Goal: Task Accomplishment & Management: Use online tool/utility

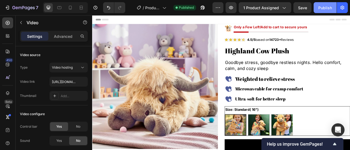
click at [323, 7] on div "Publish" at bounding box center [325, 8] width 14 height 6
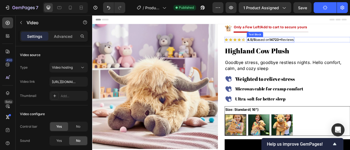
click at [304, 46] on p "4.5/5 based on 14723+ Reviews" at bounding box center [318, 46] width 59 height 6
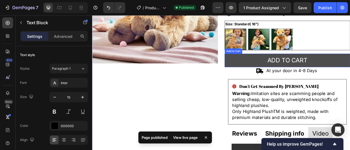
scroll to position [109, 0]
click at [287, 70] on button "Add to cart" at bounding box center [339, 72] width 159 height 17
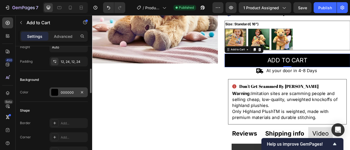
click at [61, 93] on div "000000" at bounding box center [69, 92] width 16 height 5
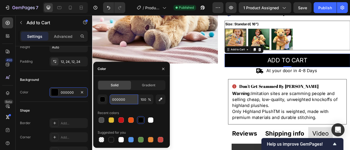
click at [129, 102] on input "000000" at bounding box center [124, 100] width 28 height 10
paste input "#ffa6de"
type input "#ffa6de"
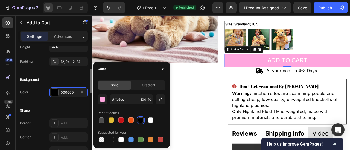
drag, startPoint x: 31, startPoint y: 80, endPoint x: 34, endPoint y: 81, distance: 2.9
click at [31, 80] on div "Background" at bounding box center [29, 80] width 19 height 5
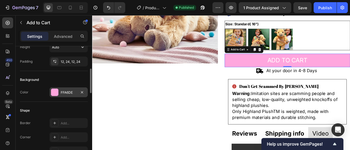
scroll to position [137, 0]
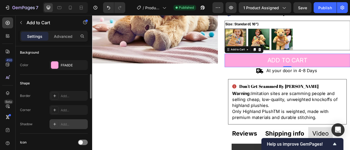
click at [57, 123] on div at bounding box center [55, 125] width 8 height 8
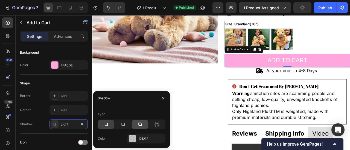
click at [141, 126] on icon at bounding box center [140, 125] width 4 height 4
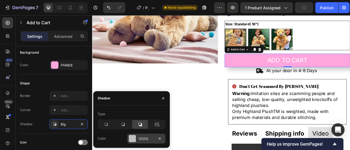
click at [140, 137] on div "121212" at bounding box center [146, 139] width 16 height 5
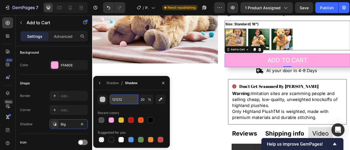
click at [118, 101] on input "121212" at bounding box center [124, 100] width 28 height 10
paste input "#717daf"
type input "#717daf"
type input "100"
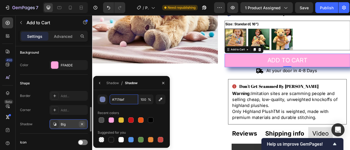
scroll to position [164, 0]
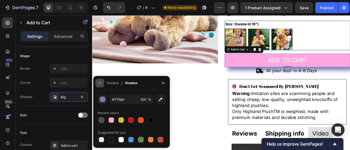
click at [99, 85] on icon "button" at bounding box center [99, 83] width 4 height 4
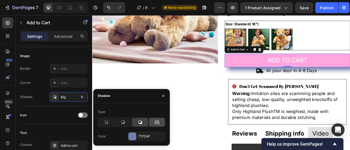
click at [155, 125] on icon at bounding box center [156, 122] width 5 height 5
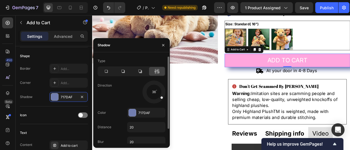
click at [161, 97] on span at bounding box center [161, 97] width 3 height 3
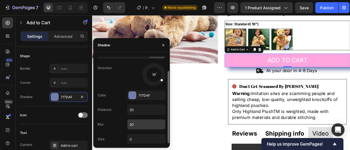
click at [138, 120] on input "20" at bounding box center [146, 125] width 38 height 10
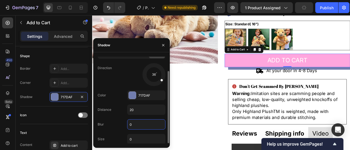
type input "0"
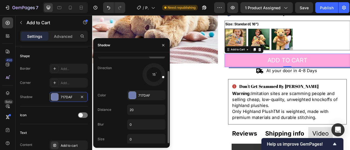
click at [161, 76] on div at bounding box center [159, 76] width 13 height 6
click at [143, 107] on input "20" at bounding box center [146, 110] width 38 height 10
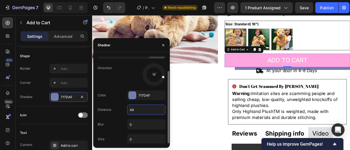
click at [142, 107] on input "49" at bounding box center [146, 110] width 38 height 10
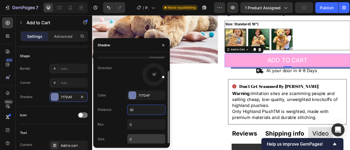
type input "30"
click at [132, 138] on input "0" at bounding box center [146, 140] width 38 height 10
click at [133, 138] on input "we" at bounding box center [146, 140] width 38 height 10
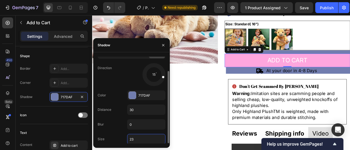
type input "2"
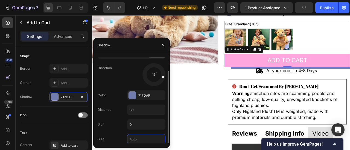
type input "1"
type input "0"
click at [165, 77] on div at bounding box center [159, 76] width 13 height 7
click at [142, 110] on input "30" at bounding box center [146, 110] width 38 height 10
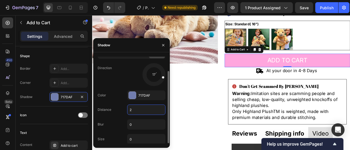
type input "21"
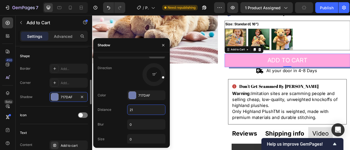
click at [41, 109] on div "Icon" at bounding box center [54, 116] width 68 height 18
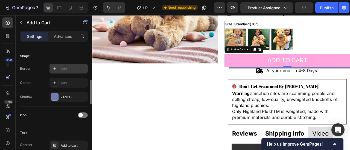
click at [61, 68] on div "Add..." at bounding box center [74, 69] width 26 height 5
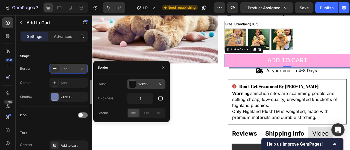
click at [138, 85] on div "121212" at bounding box center [146, 84] width 16 height 5
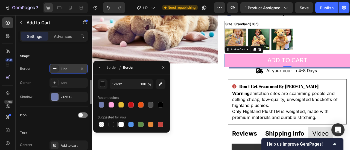
click at [119, 126] on div at bounding box center [120, 124] width 5 height 5
type input "FFFFFF"
click at [25, 84] on div "Corner" at bounding box center [25, 83] width 11 height 5
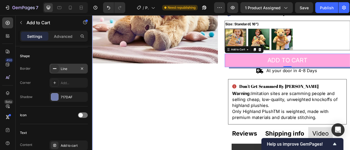
click at [195, 101] on div "Product Images" at bounding box center [171, 87] width 159 height 341
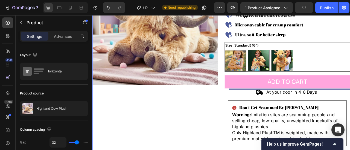
scroll to position [55, 0]
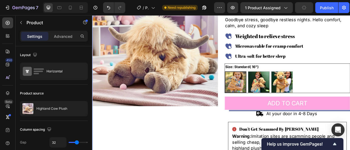
click at [251, 128] on div "Product Images Image Only a Few Left!Add to cart to secure yours Text Block Sto…" at bounding box center [256, 142] width 328 height 341
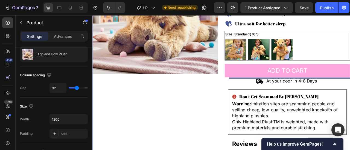
scroll to position [109, 0]
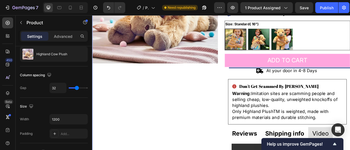
click at [228, 130] on div "Product Images" at bounding box center [171, 87] width 159 height 341
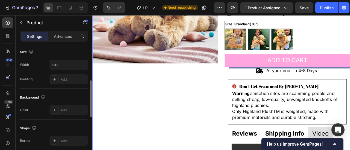
scroll to position [55, 0]
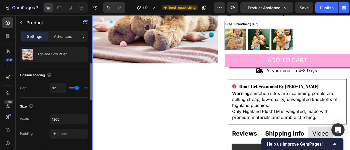
type input "12"
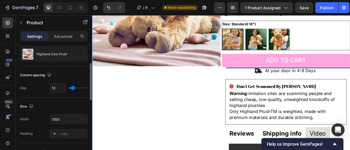
type input "6"
type input "9"
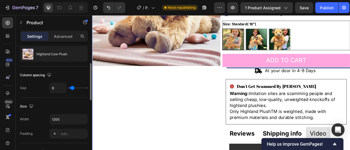
type input "21"
click at [75, 88] on input "range" at bounding box center [78, 88] width 19 height 1
type input "21"
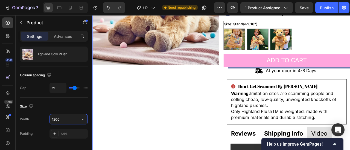
click at [74, 122] on input "1200" at bounding box center [69, 120] width 38 height 10
click at [79, 121] on button "button" at bounding box center [83, 120] width 10 height 10
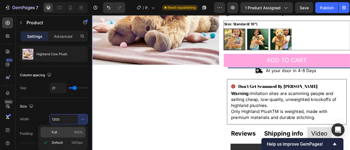
click at [68, 135] on p "Full 100%" at bounding box center [67, 132] width 31 height 5
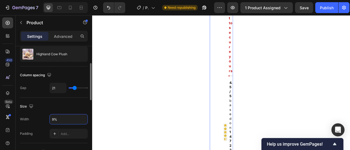
type input "98%"
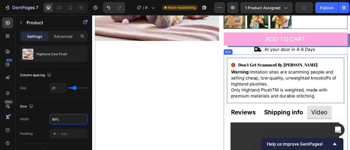
scroll to position [82, 0]
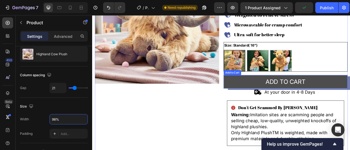
click at [349, 100] on button "Add to cart" at bounding box center [338, 99] width 158 height 17
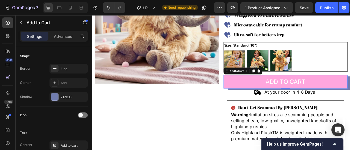
scroll to position [109, 0]
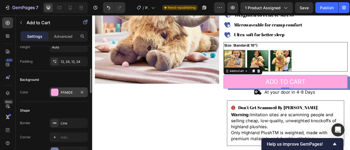
click at [63, 94] on div "FFA6DE" at bounding box center [69, 92] width 16 height 5
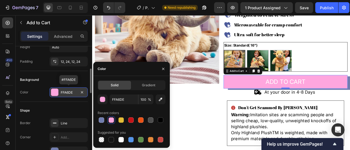
click at [61, 94] on div "FFA6DE" at bounding box center [69, 92] width 16 height 5
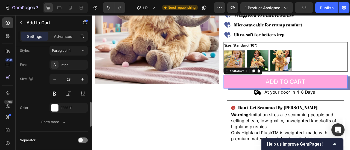
scroll to position [300, 0]
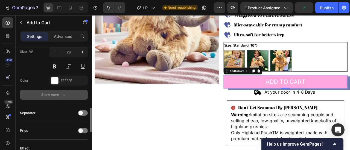
click at [52, 96] on div "Show more" at bounding box center [53, 94] width 25 height 5
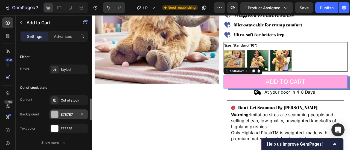
scroll to position [437, 0]
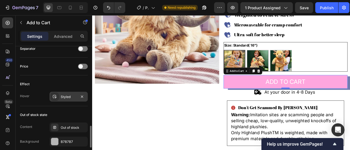
click at [64, 95] on div "Styled" at bounding box center [69, 97] width 16 height 5
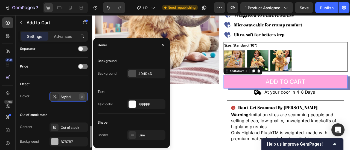
click at [81, 96] on icon "button" at bounding box center [82, 97] width 4 height 4
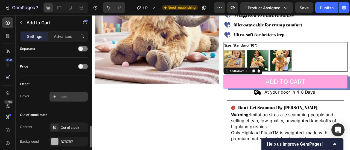
click at [63, 92] on div "Add..." at bounding box center [68, 97] width 38 height 10
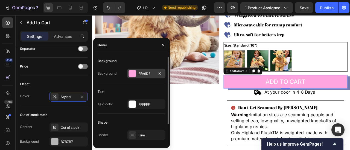
click at [147, 72] on div "FFA6DE" at bounding box center [146, 74] width 16 height 5
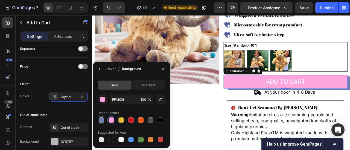
click at [103, 120] on div at bounding box center [101, 120] width 5 height 5
type input "717DAF"
click at [36, 93] on div "Hover Styled" at bounding box center [54, 97] width 68 height 10
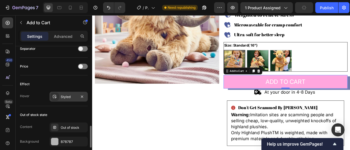
click at [66, 95] on div "Styled" at bounding box center [69, 97] width 16 height 5
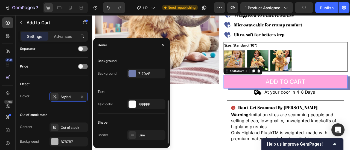
scroll to position [25, 0]
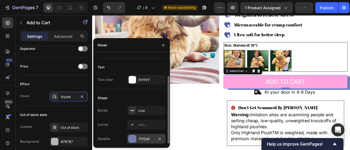
click at [140, 140] on div "717DAF" at bounding box center [146, 139] width 16 height 5
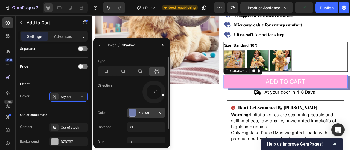
click at [141, 116] on div "717DAF" at bounding box center [146, 113] width 38 height 10
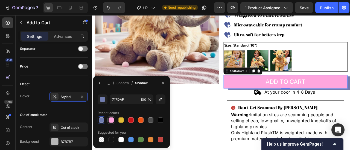
click at [108, 120] on div at bounding box center [110, 120] width 5 height 5
type input "FFA6DE"
click at [35, 97] on div "Hover Styled" at bounding box center [54, 97] width 68 height 10
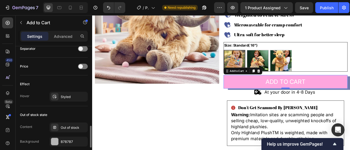
click at [34, 83] on div "Effect" at bounding box center [54, 84] width 68 height 9
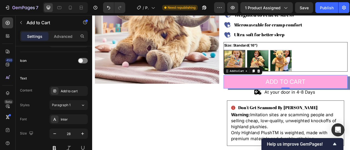
scroll to position [300, 0]
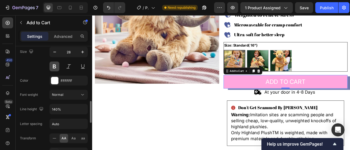
click at [52, 65] on button at bounding box center [54, 67] width 10 height 10
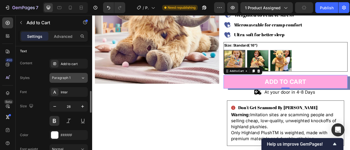
click at [71, 76] on div "Paragraph 1" at bounding box center [63, 78] width 22 height 5
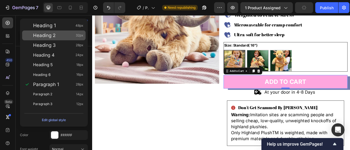
click at [55, 36] on span "Heading 2" at bounding box center [44, 35] width 22 height 5
type input "32"
type input "130%"
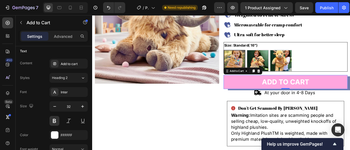
drag, startPoint x: 64, startPoint y: 74, endPoint x: 63, endPoint y: 69, distance: 6.0
click at [65, 75] on button "Heading 2" at bounding box center [68, 78] width 38 height 10
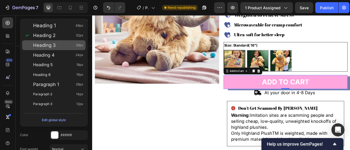
click at [55, 49] on div "Heading 3 28px" at bounding box center [53, 45] width 63 height 10
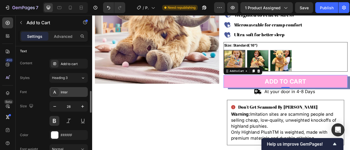
click at [63, 94] on div "Inter" at bounding box center [68, 92] width 38 height 10
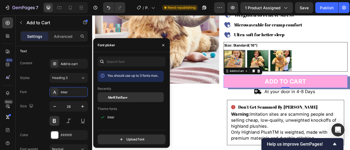
click at [115, 101] on div "Abril Fatface" at bounding box center [130, 98] width 66 height 10
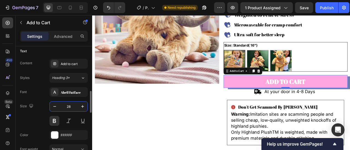
click at [71, 107] on input "28" at bounding box center [69, 107] width 18 height 10
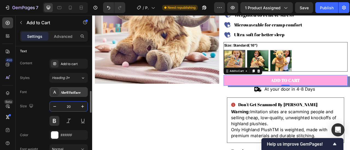
click at [76, 93] on div "Abril Fatface" at bounding box center [74, 92] width 26 height 5
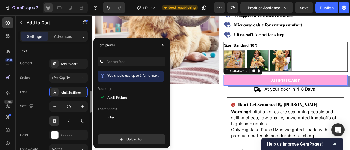
click at [48, 82] on div "Styles Heading 3*" at bounding box center [54, 78] width 68 height 10
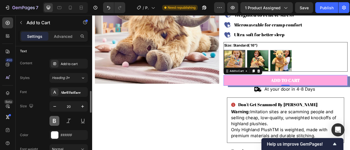
click at [58, 121] on button at bounding box center [54, 121] width 10 height 10
click at [33, 104] on icon "button" at bounding box center [30, 106] width 5 height 5
click at [86, 107] on button "button" at bounding box center [83, 107] width 10 height 10
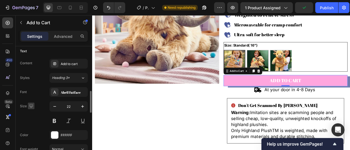
click at [32, 105] on icon "button" at bounding box center [31, 106] width 4 height 4
click at [35, 102] on div "Size 22" at bounding box center [54, 114] width 68 height 25
click at [82, 106] on icon "button" at bounding box center [82, 106] width 5 height 5
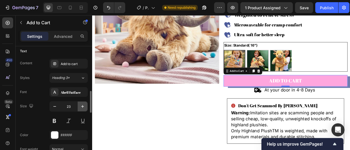
click at [82, 106] on icon "button" at bounding box center [82, 106] width 5 height 5
type input "25"
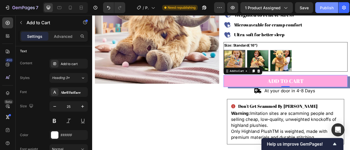
click at [323, 7] on div "Publish" at bounding box center [327, 8] width 14 height 6
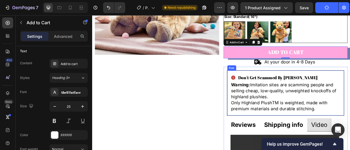
scroll to position [137, 0]
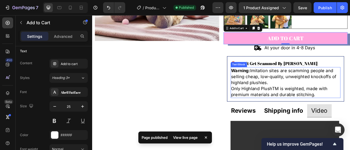
click at [284, 91] on p "Warning: Imitation sites are scamming people and selling cheap, low-quality, un…" at bounding box center [337, 93] width 139 height 23
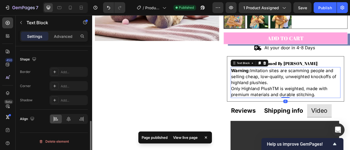
scroll to position [0, 0]
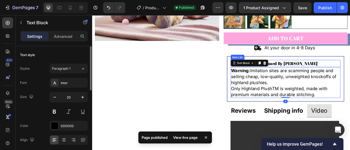
click at [336, 77] on p "Don't Get Scammed By [PERSON_NAME]" at bounding box center [327, 77] width 101 height 8
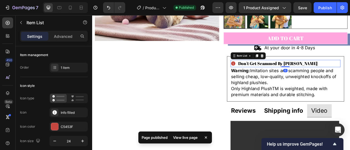
click at [271, 77] on icon at bounding box center [270, 76] width 5 height 5
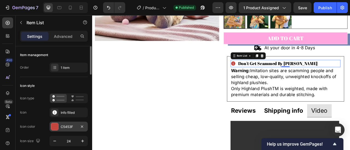
click at [54, 125] on div at bounding box center [54, 126] width 7 height 7
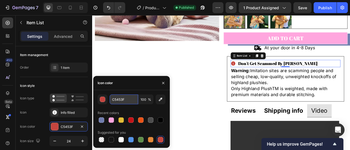
click at [125, 103] on input "C5453F" at bounding box center [124, 100] width 28 height 10
paste input "#c61317"
type input "#c61317"
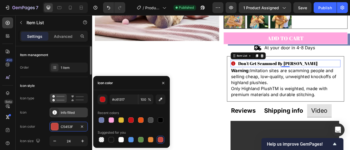
click at [54, 112] on icon at bounding box center [54, 113] width 4 height 4
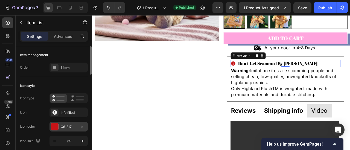
click at [59, 126] on div "C61317" at bounding box center [68, 127] width 38 height 10
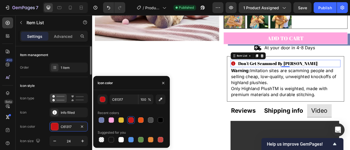
scroll to position [27, 0]
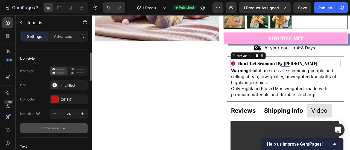
click at [68, 128] on button "Show more" at bounding box center [54, 129] width 68 height 10
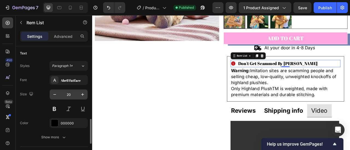
scroll to position [218, 0]
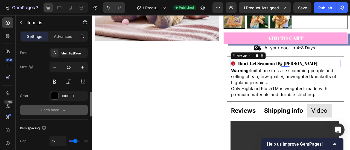
click at [62, 108] on icon "button" at bounding box center [63, 110] width 5 height 5
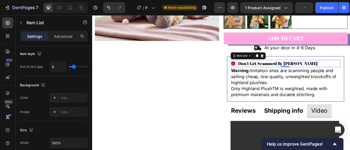
scroll to position [437, 0]
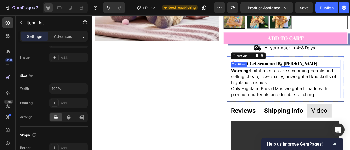
click at [320, 97] on p "Warning: Imitation sites are scamming people and selling cheap, low-quality, un…" at bounding box center [337, 93] width 139 height 23
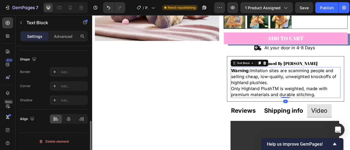
scroll to position [0, 0]
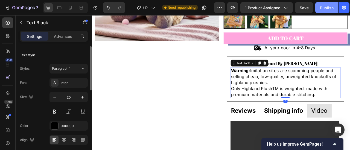
click at [325, 8] on div "Publish" at bounding box center [327, 8] width 14 height 6
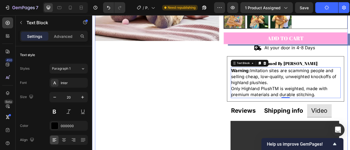
click at [254, 91] on div "Product Images Image Only a Few Left!Add to cart to secure yours Text Block Sto…" at bounding box center [255, 59] width 321 height 338
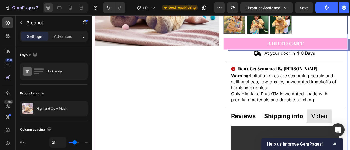
scroll to position [137, 0]
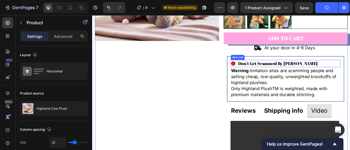
click at [273, 78] on div "Don't Get Scammed By [PERSON_NAME]" at bounding box center [323, 76] width 111 height 9
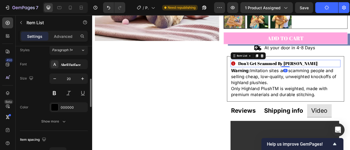
scroll to position [191, 0]
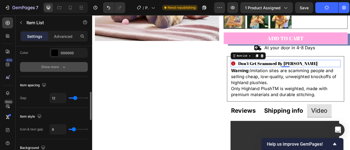
click at [58, 70] on button "Show more" at bounding box center [54, 67] width 68 height 10
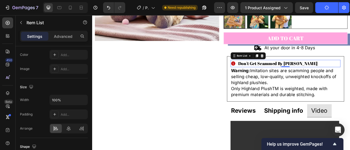
scroll to position [410, 0]
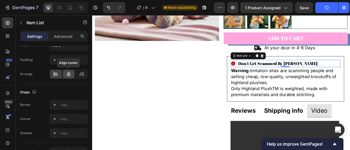
click at [68, 74] on icon at bounding box center [68, 74] width 5 height 5
click at [57, 74] on icon at bounding box center [55, 74] width 5 height 5
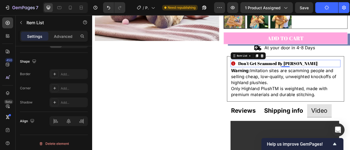
click at [39, 103] on div "Shadow Add..." at bounding box center [54, 103] width 68 height 10
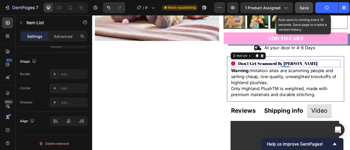
click at [303, 10] on div "Save" at bounding box center [303, 8] width 9 height 6
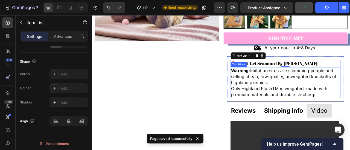
click at [345, 90] on p "Warning: Imitation sites are scamming people and selling cheap, low-quality, un…" at bounding box center [337, 93] width 139 height 23
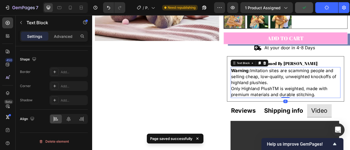
scroll to position [0, 0]
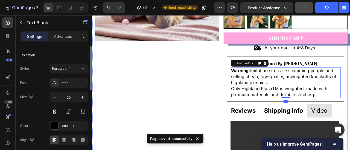
click at [239, 109] on div "Product Images" at bounding box center [174, 59] width 158 height 338
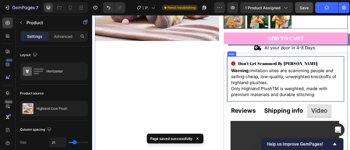
click at [349, 70] on div "Don't Get Scammed By Fakes Item List Warning: Imitation sites are scamming peop…" at bounding box center [337, 96] width 149 height 58
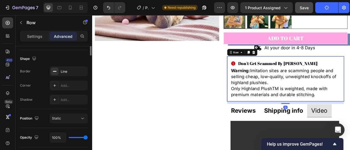
scroll to position [82, 0]
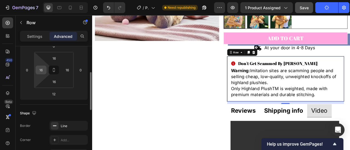
click at [43, 72] on input "16" at bounding box center [41, 70] width 8 height 8
click at [39, 72] on input "0" at bounding box center [41, 70] width 8 height 8
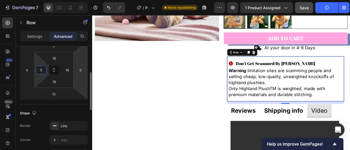
type input "5"
click at [73, 0] on html "7 / Product Page - [DATE] 12:45:28 Need republishing Preview 1 product assigned…" at bounding box center [175, 0] width 350 height 0
click at [70, 70] on input "16" at bounding box center [67, 70] width 8 height 8
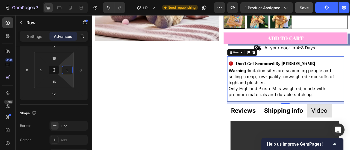
type input "5"
click at [65, 35] on p "Advanced" at bounding box center [63, 37] width 19 height 6
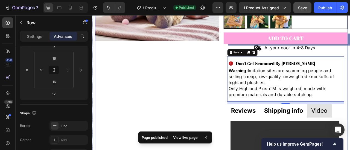
click at [240, 110] on div "Product Images" at bounding box center [174, 59] width 158 height 338
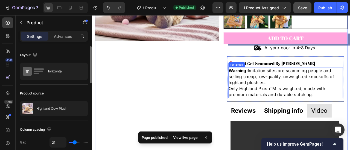
scroll to position [109, 0]
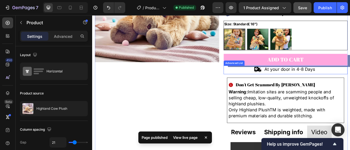
click at [349, 87] on div "Image At your door in 4-8 Days Text Block" at bounding box center [338, 84] width 158 height 11
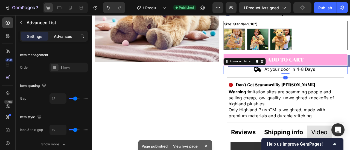
click at [61, 34] on p "Advanced" at bounding box center [63, 37] width 19 height 6
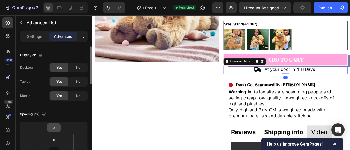
scroll to position [27, 0]
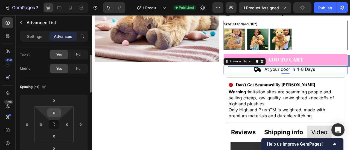
click at [55, 116] on input "0" at bounding box center [54, 113] width 11 height 8
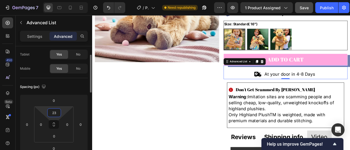
click at [54, 113] on input "23" at bounding box center [54, 113] width 11 height 8
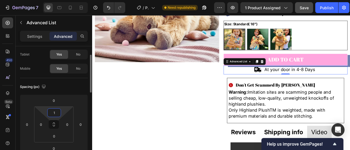
type input "10"
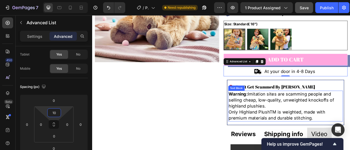
click at [310, 130] on p "Warning: Imitation sites are scamming people and selling cheap, low-quality, un…" at bounding box center [337, 123] width 145 height 23
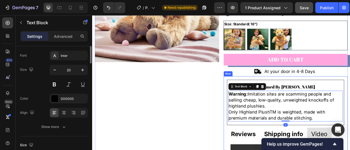
scroll to position [0, 0]
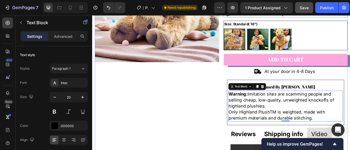
click at [349, 16] on div "Image Weighted to relieve stress Text Block Image Microwaveable for cramp comfo…" at bounding box center [338, 0] width 158 height 35
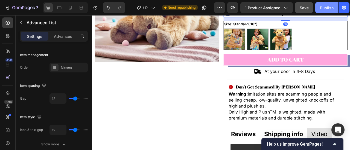
click at [321, 12] on button "Publish" at bounding box center [326, 7] width 23 height 11
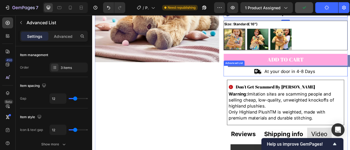
click at [276, 90] on div "Image At your door in 4-8 Days Text Block" at bounding box center [338, 86] width 158 height 14
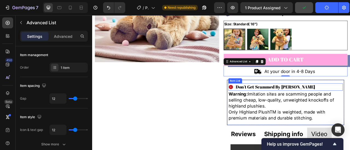
click at [309, 109] on p "Don't Get Scammed By [PERSON_NAME]" at bounding box center [324, 107] width 101 height 8
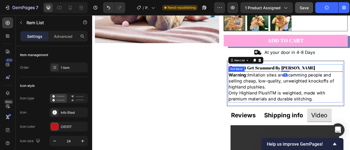
scroll to position [137, 0]
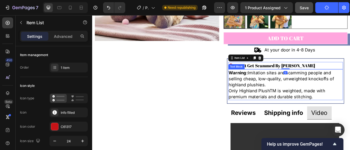
click at [305, 116] on p "Only Highland PlushTM is weighted, made with premium materials and durable stit…" at bounding box center [337, 115] width 145 height 15
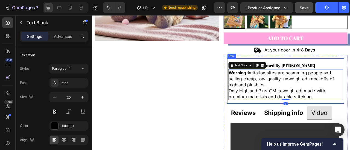
click at [290, 125] on div "Don't Get Scammed By Fakes Item List Warning: Imitation sites are scamming peop…" at bounding box center [337, 99] width 149 height 58
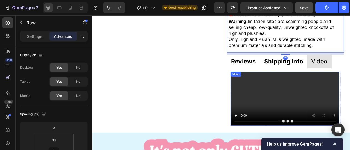
scroll to position [218, 0]
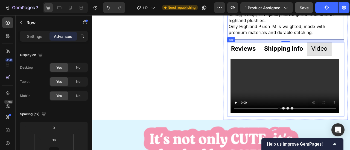
click at [334, 59] on strong "Shipping info" at bounding box center [335, 57] width 49 height 9
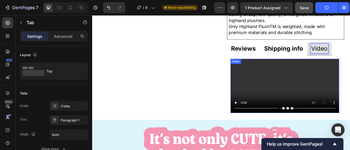
click at [294, 106] on video at bounding box center [337, 105] width 138 height 69
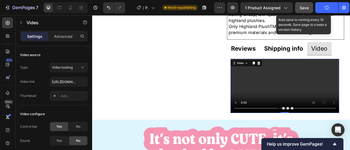
click at [304, 9] on span "Save" at bounding box center [303, 7] width 9 height 5
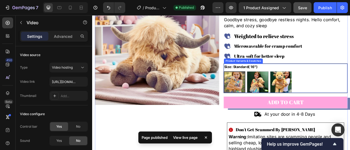
scroll to position [0, 0]
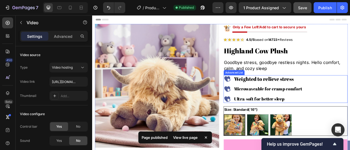
click at [349, 116] on ul "Image Weighted to relieve stress Text Block Image Microwaveable for cramp comfo…" at bounding box center [310, 109] width 102 height 35
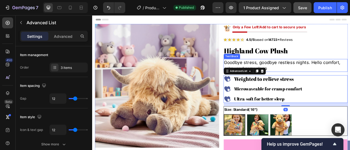
click at [321, 76] on p "Goodbye stress, goodbye restless nights. Hello comfort, calm, and cozy sleep" at bounding box center [337, 79] width 157 height 15
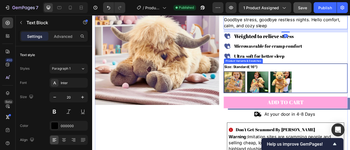
scroll to position [82, 0]
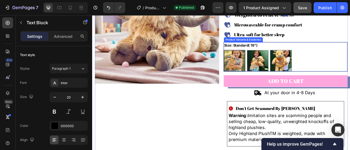
click at [336, 76] on img at bounding box center [331, 73] width 27 height 27
click at [318, 60] on input "Jumbo (40") LIMITED TIME Jumbo (40") LIMITED TIME" at bounding box center [318, 59] width 0 height 0
radio input "true"
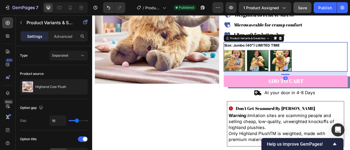
click at [300, 74] on img at bounding box center [302, 73] width 27 height 27
click at [289, 60] on input "Weighted (24") Weighted (24")" at bounding box center [288, 59] width 0 height 0
radio input "true"
click at [280, 73] on img at bounding box center [272, 73] width 27 height 27
click at [259, 60] on input "Standard( 16") Standard( 16")" at bounding box center [259, 59] width 0 height 0
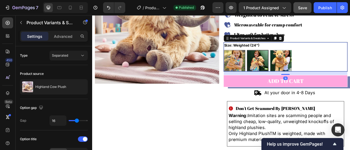
radio input "true"
click at [349, 69] on div "Standard( 16") Standard( 16") Weighted (24") Weighted (24") Jumbo (40") LIMITED…" at bounding box center [337, 73] width 157 height 27
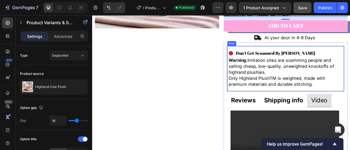
scroll to position [164, 0]
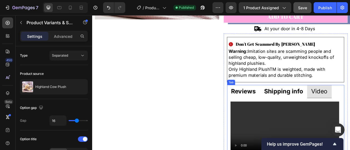
click at [277, 111] on strong "Reviews" at bounding box center [284, 112] width 32 height 9
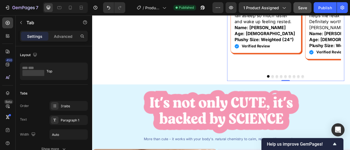
scroll to position [355, 0]
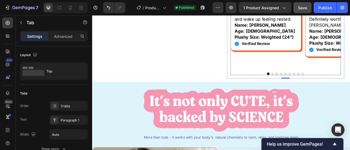
click at [320, 91] on button "Dot" at bounding box center [321, 89] width 3 height 3
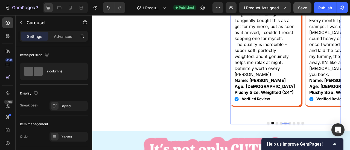
click at [325, 150] on button "Dot" at bounding box center [326, 152] width 3 height 3
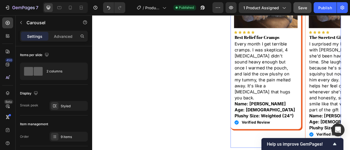
scroll to position [382, 0]
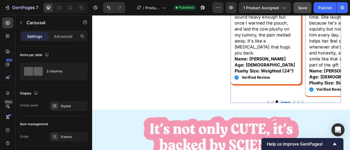
click at [330, 124] on button "Dot" at bounding box center [331, 125] width 3 height 3
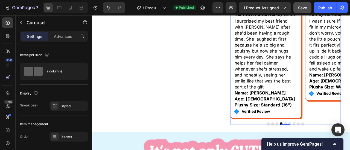
scroll to position [355, 0]
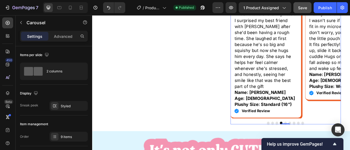
click at [336, 150] on button "Dot" at bounding box center [337, 152] width 3 height 3
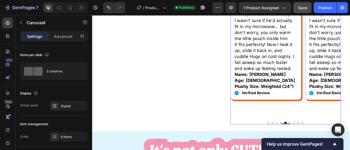
scroll to position [300, 0]
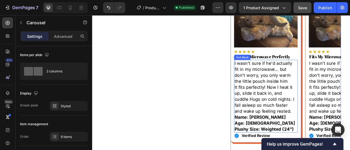
click at [309, 123] on p "It fits perfectly! Now I heat it up, slide it back in, and cuddle Hugs on cold …" at bounding box center [313, 122] width 80 height 38
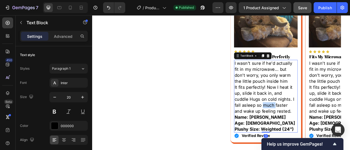
click at [308, 128] on p "It fits perfectly! Now I heat it up, slide it back in, and cuddle Hugs on cold …" at bounding box center [313, 122] width 80 height 38
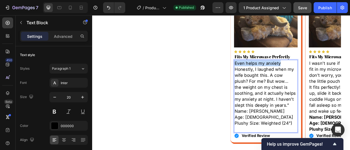
drag, startPoint x: 334, startPoint y: 75, endPoint x: 271, endPoint y: 77, distance: 62.6
click at [273, 77] on p "Even helps my anxiety" at bounding box center [313, 77] width 80 height 8
click at [273, 83] on p "Honestly, I laughed when my wife bought this. A cow plush? For me? But wow... t…" at bounding box center [313, 107] width 80 height 54
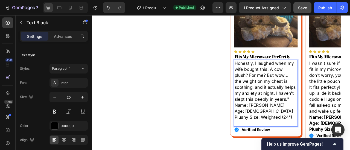
click at [284, 150] on p "Plushy Size: Weighted (24")" at bounding box center [313, 148] width 80 height 15
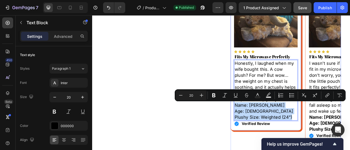
drag, startPoint x: 345, startPoint y: 147, endPoint x: 268, endPoint y: 133, distance: 78.3
click at [268, 133] on div "Image Icon Icon Icon Icon Icon Icon List Fits My Microwave Perfectly Heading Ho…" at bounding box center [312, 76] width 91 height 174
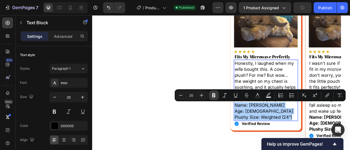
click at [214, 94] on icon "Editor contextual toolbar" at bounding box center [213, 96] width 3 height 4
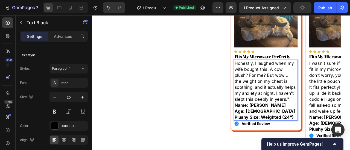
click at [305, 135] on p "Age: [DEMOGRAPHIC_DATA]" at bounding box center [313, 138] width 80 height 8
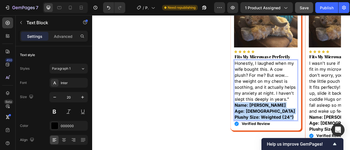
drag, startPoint x: 350, startPoint y: 145, endPoint x: 272, endPoint y: 129, distance: 79.4
click at [272, 129] on div "Honestly, I laughed when my wife bought this. A cow plush? For me? But wow... t…" at bounding box center [312, 111] width 81 height 78
click at [297, 113] on p "Honestly, I laughed when my wife bought this. A cow plush? For me? But wow... t…" at bounding box center [313, 100] width 80 height 54
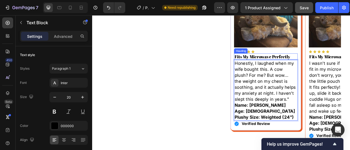
click at [305, 67] on h2 "Fits My Microwave Perfectly" at bounding box center [312, 68] width 81 height 8
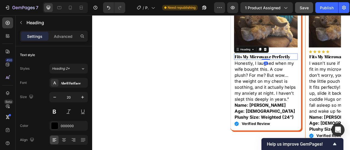
click at [305, 67] on p "Fits My Microwave Perfectly" at bounding box center [313, 67] width 80 height 7
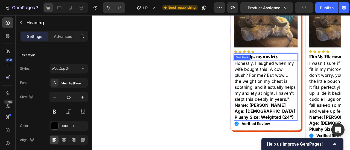
click at [326, 124] on p "Honestly, I laughed when my wife bought this. A cow plush? For me? But wow... t…" at bounding box center [313, 100] width 80 height 54
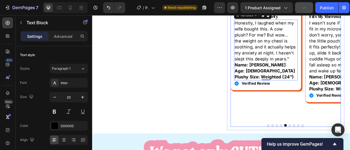
scroll to position [355, 0]
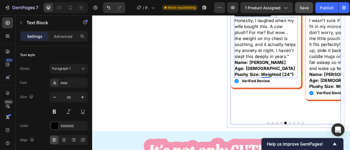
click at [341, 150] on button "Dot" at bounding box center [342, 152] width 3 height 3
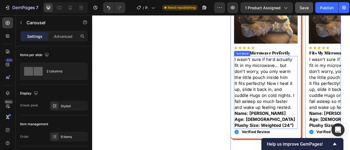
scroll to position [300, 0]
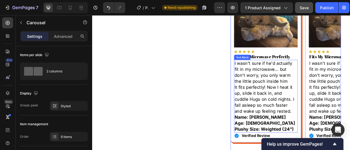
click at [305, 111] on p "It fits perfectly! Now I heat it up, slide it back in, and cuddle Hugs on cold …" at bounding box center [313, 122] width 80 height 38
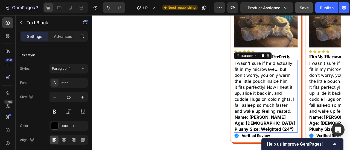
click at [297, 116] on p "It fits perfectly! Now I heat it up, slide it back in, and cuddle Hugs on cold …" at bounding box center [313, 122] width 80 height 38
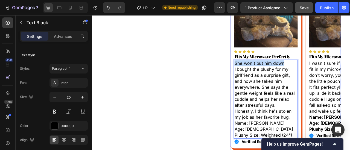
drag, startPoint x: 329, startPoint y: 76, endPoint x: 269, endPoint y: 74, distance: 60.7
click at [269, 74] on div "Image Icon Icon Icon Icon Icon Icon List Fits My Microwave Perfectly Heading Sh…" at bounding box center [312, 87] width 91 height 197
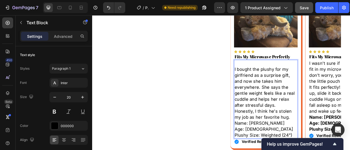
click at [273, 83] on p "I bought the plushy for my girlfriend as a surprise gift, and now she takes him…" at bounding box center [313, 114] width 80 height 69
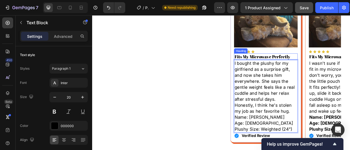
click at [282, 68] on h2 "Fits My Microwave Perfectly" at bounding box center [312, 68] width 81 height 8
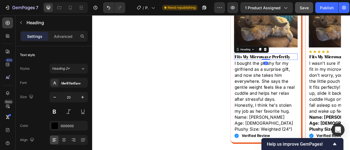
click at [282, 68] on p "Fits My Microwave Perfectly" at bounding box center [313, 67] width 80 height 7
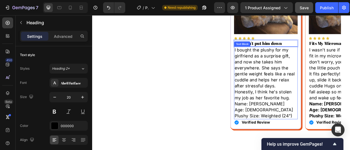
scroll to position [355, 0]
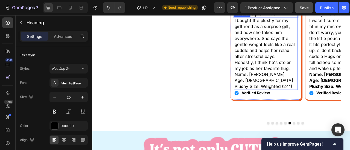
click at [339, 104] on p "Plushy Size: Weighted (24")" at bounding box center [313, 106] width 80 height 8
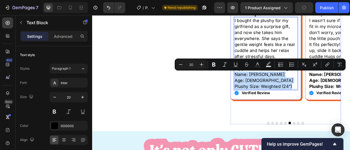
drag, startPoint x: 342, startPoint y: 104, endPoint x: 268, endPoint y: 90, distance: 75.9
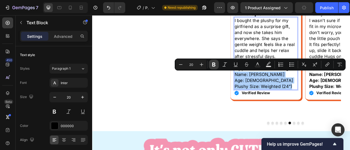
click at [212, 64] on icon "Editor contextual toolbar" at bounding box center [213, 65] width 3 height 4
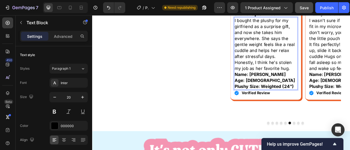
click at [307, 95] on p "Age: [DEMOGRAPHIC_DATA]" at bounding box center [313, 98] width 80 height 8
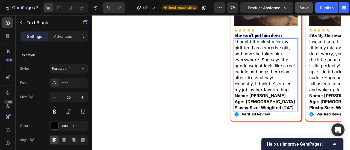
scroll to position [300, 0]
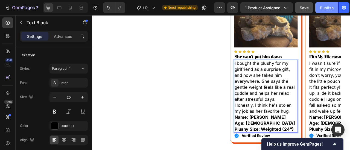
click at [326, 10] on div "Publish" at bounding box center [327, 8] width 14 height 6
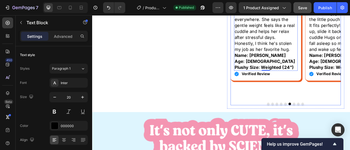
scroll to position [382, 0]
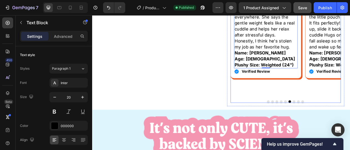
click at [347, 124] on button "Dot" at bounding box center [348, 125] width 3 height 3
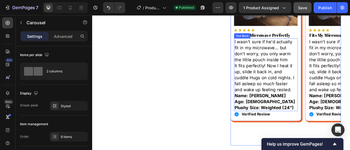
scroll to position [300, 0]
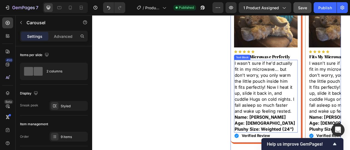
click at [326, 114] on p "It fits perfectly! Now I heat it up, slide it back in, and cuddle Hugs on cold …" at bounding box center [313, 122] width 80 height 38
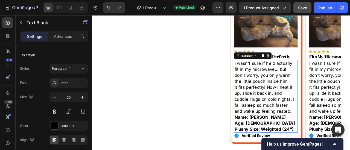
click at [306, 137] on p "It fits perfectly! Now I heat it up, slide it back in, and cuddle Hugs on cold …" at bounding box center [313, 122] width 80 height 38
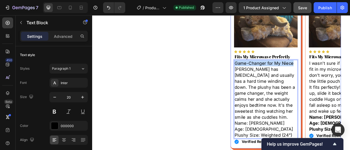
drag, startPoint x: 346, startPoint y: 76, endPoint x: 268, endPoint y: 78, distance: 77.6
click at [268, 78] on div "Image Icon Icon Icon Icon Icon Icon List Fits My Microwave Perfectly Heading Ga…" at bounding box center [312, 87] width 91 height 197
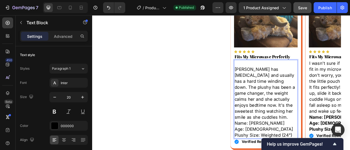
click at [273, 83] on p "[PERSON_NAME] has [MEDICAL_DATA] and usually has a hard time winding down. The …" at bounding box center [313, 114] width 80 height 69
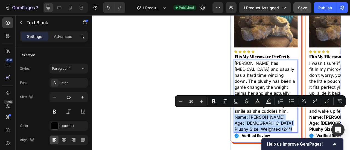
drag, startPoint x: 345, startPoint y: 153, endPoint x: 269, endPoint y: 140, distance: 77.1
click at [269, 140] on div "Image Icon Icon Icon Icon Icon Icon List Fits My Microwave Perfectly Heading [P…" at bounding box center [312, 84] width 91 height 190
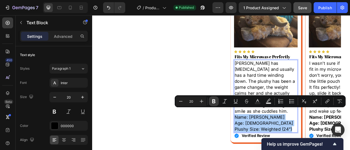
click at [212, 102] on icon "Editor contextual toolbar" at bounding box center [213, 102] width 3 height 4
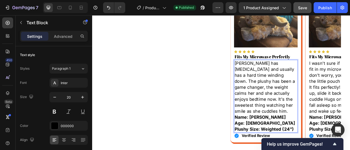
click at [305, 96] on p "[PERSON_NAME] has [MEDICAL_DATA] and usually has a hard time winding down. The …" at bounding box center [313, 107] width 80 height 69
click at [302, 67] on h2 "Fits My Microwave Perfectly" at bounding box center [312, 68] width 81 height 8
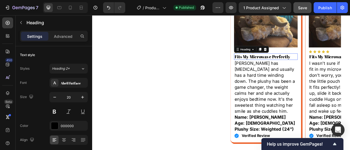
click at [302, 67] on p "Fits My Microwave Perfectly" at bounding box center [313, 67] width 80 height 7
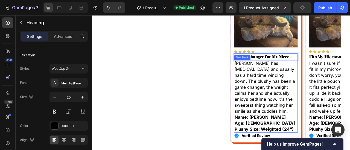
click at [305, 103] on p "[PERSON_NAME] has [MEDICAL_DATA] and usually has a hard time winding down. The …" at bounding box center [313, 107] width 80 height 69
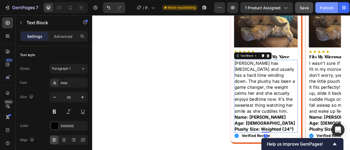
click at [323, 11] on button "Publish" at bounding box center [326, 7] width 23 height 11
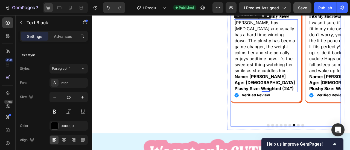
scroll to position [355, 0]
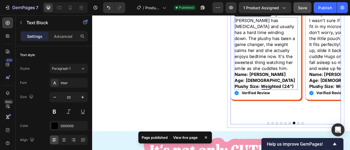
click at [349, 150] on button "Dot" at bounding box center [353, 152] width 3 height 3
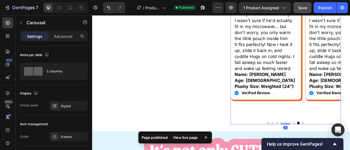
scroll to position [328, 0]
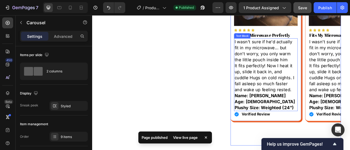
click at [293, 103] on p "It fits perfectly! Now I heat it up, slide it back in, and cuddle Hugs on cold …" at bounding box center [313, 95] width 80 height 38
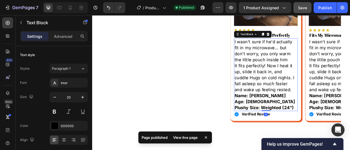
click at [305, 97] on p "It fits perfectly! Now I heat it up, slide it back in, and cuddle Hugs on cold …" at bounding box center [313, 95] width 80 height 38
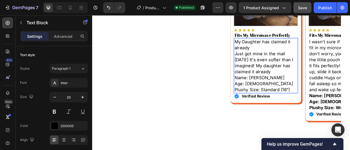
scroll to position [300, 0]
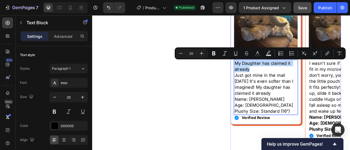
drag, startPoint x: 290, startPoint y: 86, endPoint x: 270, endPoint y: 75, distance: 23.7
click at [270, 75] on div "Image Icon Icon Icon Icon Icon Icon List Fits My Microwave Perfectly Heading My…" at bounding box center [312, 72] width 91 height 167
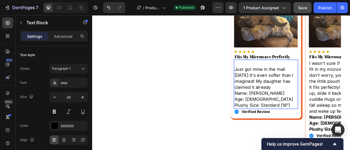
click at [273, 84] on p "Just got mine in the mail [DATE] It's even softer than I imagined! My daughter …" at bounding box center [313, 95] width 80 height 31
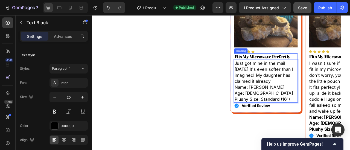
click at [300, 69] on h2 "Fits My Microwave Perfectly" at bounding box center [312, 68] width 81 height 8
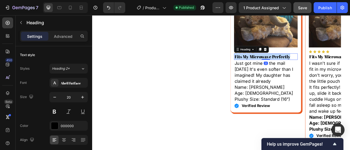
click at [300, 69] on p "Fits My Microwave Perfectly" at bounding box center [313, 67] width 80 height 7
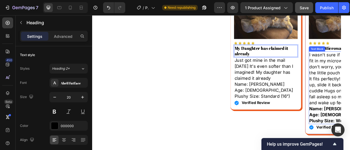
scroll to position [328, 0]
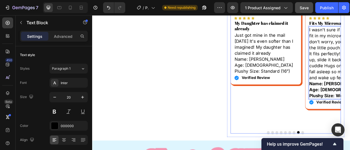
scroll to position [382, 0]
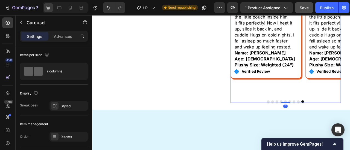
scroll to position [300, 0]
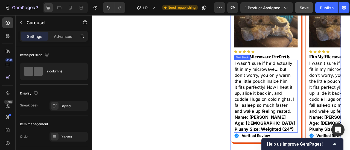
click at [313, 111] on p "It fits perfectly! Now I heat it up, slide it back in, and cuddle Hugs on cold …" at bounding box center [313, 122] width 80 height 38
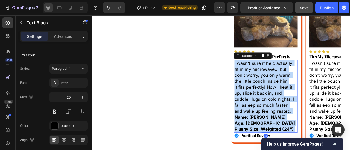
click at [303, 118] on p "It fits perfectly! Now I heat it up, slide it back in, and cuddle Hugs on cold …" at bounding box center [313, 122] width 80 height 38
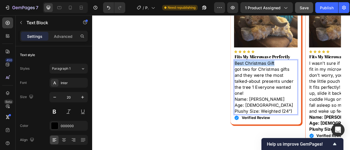
drag, startPoint x: 324, startPoint y: 77, endPoint x: 272, endPoint y: 73, distance: 52.6
click at [273, 73] on p "Best Christmas Gift" at bounding box center [313, 77] width 80 height 8
click at [273, 82] on p "got two for Christmas gifts and they were the most talked-about presents under …" at bounding box center [313, 99] width 80 height 38
click at [273, 85] on p "got two for Christmas gifts and they were the most talked-about presents under …" at bounding box center [313, 99] width 80 height 38
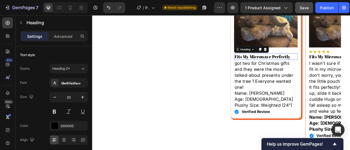
click at [287, 69] on h2 "Fits My Microwave Perfectly" at bounding box center [312, 68] width 81 height 8
click at [287, 69] on p "Fits My Microwave Perfectly" at bounding box center [313, 67] width 80 height 7
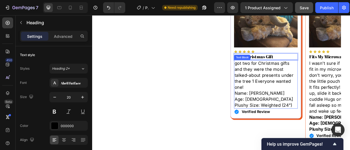
click at [347, 131] on p "Plushy Size: Weighted (24")" at bounding box center [313, 130] width 80 height 8
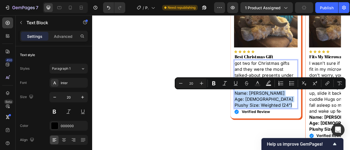
drag, startPoint x: 345, startPoint y: 130, endPoint x: 270, endPoint y: 113, distance: 77.5
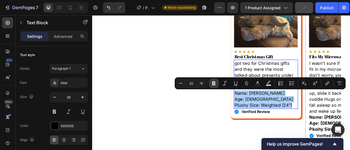
click at [216, 85] on icon "Editor contextual toolbar" at bounding box center [213, 83] width 5 height 5
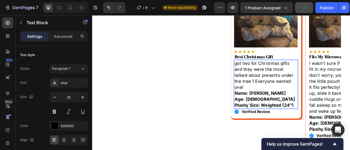
click at [295, 119] on p "Age: [DEMOGRAPHIC_DATA]" at bounding box center [313, 123] width 80 height 8
click at [291, 105] on p "got two for Christmas gifts and they were the most talked-about presents under …" at bounding box center [313, 92] width 80 height 38
click at [326, 10] on div "Publish" at bounding box center [327, 8] width 14 height 6
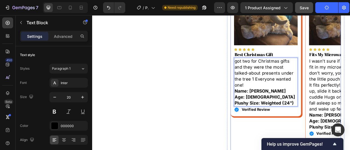
scroll to position [355, 0]
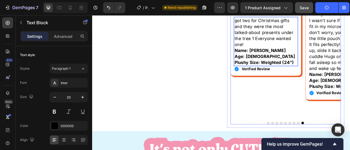
click at [337, 121] on div "Image Icon Icon Icon Icon Icon Icon List Best Christmas Gift Heading got two fo…" at bounding box center [312, 40] width 91 height 212
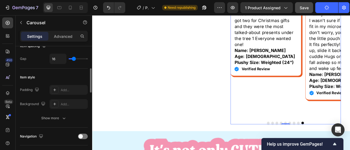
scroll to position [137, 0]
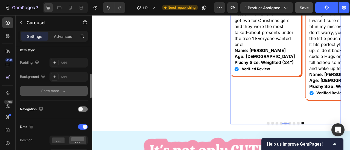
click at [55, 94] on button "Show more" at bounding box center [54, 91] width 68 height 10
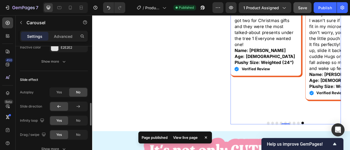
scroll to position [328, 0]
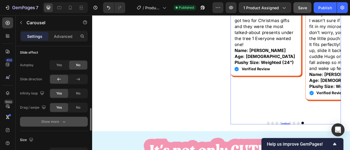
click at [58, 124] on div "Show more" at bounding box center [53, 121] width 25 height 5
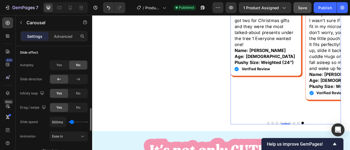
scroll to position [355, 0]
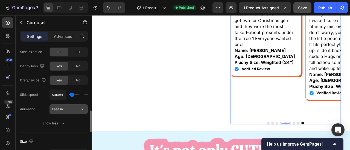
click at [69, 111] on div "Ease in" at bounding box center [68, 109] width 33 height 5
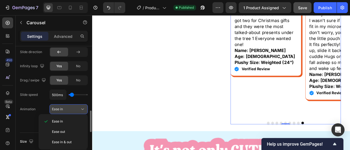
click at [69, 111] on div "Ease in" at bounding box center [68, 109] width 33 height 5
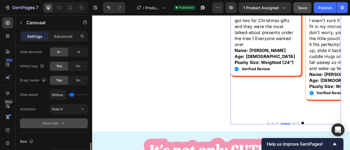
scroll to position [410, 0]
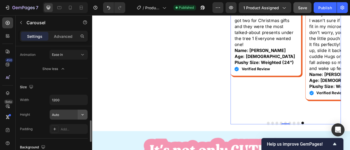
click at [80, 114] on icon "button" at bounding box center [82, 114] width 5 height 5
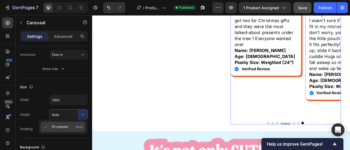
click at [76, 128] on span "Auto" at bounding box center [79, 127] width 7 height 5
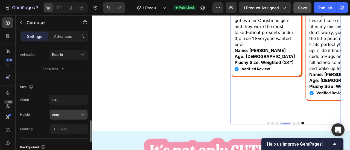
click at [76, 115] on input "Auto" at bounding box center [69, 115] width 38 height 10
click at [80, 115] on icon "button" at bounding box center [82, 114] width 5 height 5
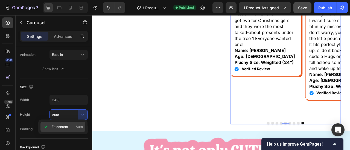
click at [57, 127] on span "Fit content" at bounding box center [60, 127] width 16 height 5
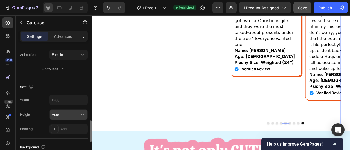
click at [65, 114] on input "Auto" at bounding box center [69, 115] width 38 height 10
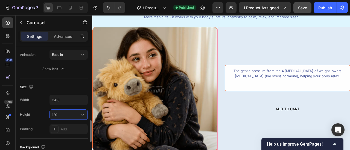
type input "1200"
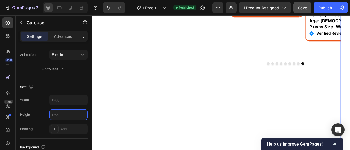
scroll to position [437, 0]
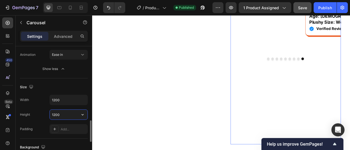
click at [67, 114] on input "1200" at bounding box center [69, 115] width 38 height 10
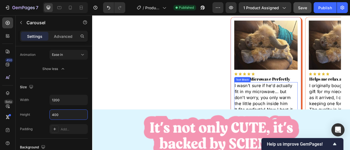
scroll to position [273, 0]
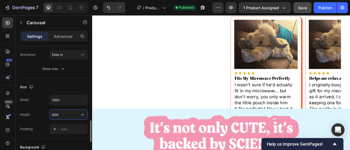
drag, startPoint x: 58, startPoint y: 111, endPoint x: 43, endPoint y: 111, distance: 15.3
click at [43, 111] on div "Height 400" at bounding box center [54, 115] width 68 height 10
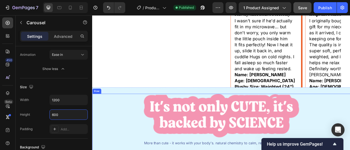
scroll to position [355, 0]
drag, startPoint x: 61, startPoint y: 111, endPoint x: 48, endPoint y: 112, distance: 13.4
click at [48, 112] on div "Height 600" at bounding box center [54, 115] width 68 height 10
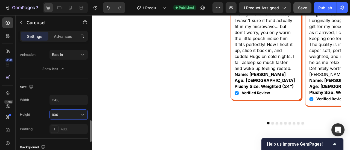
drag, startPoint x: 55, startPoint y: 114, endPoint x: 44, endPoint y: 114, distance: 10.9
click at [44, 114] on div "Height 900" at bounding box center [54, 115] width 68 height 10
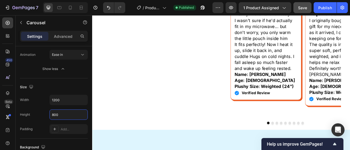
click at [320, 150] on button "Dot" at bounding box center [321, 152] width 3 height 3
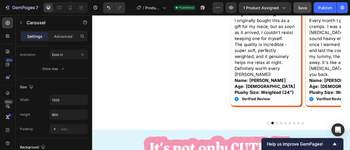
click at [325, 150] on button "Dot" at bounding box center [326, 152] width 3 height 3
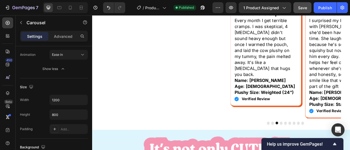
click at [330, 150] on button "Dot" at bounding box center [331, 152] width 3 height 3
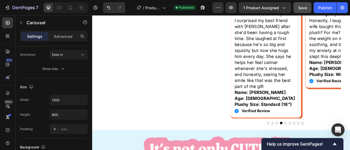
click at [336, 150] on button "Dot" at bounding box center [337, 152] width 3 height 3
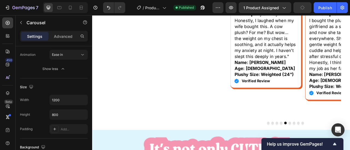
click at [341, 150] on button "Dot" at bounding box center [342, 152] width 3 height 3
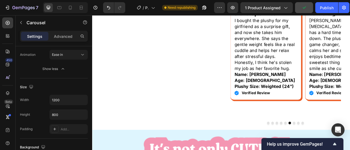
click at [347, 150] on button "Dot" at bounding box center [348, 152] width 3 height 3
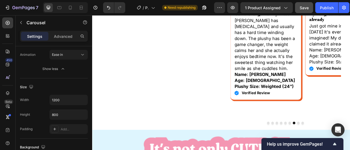
click at [349, 150] on button "Dot" at bounding box center [353, 152] width 3 height 3
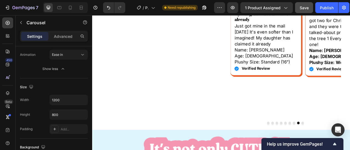
click at [314, 150] on button "Dot" at bounding box center [315, 152] width 3 height 3
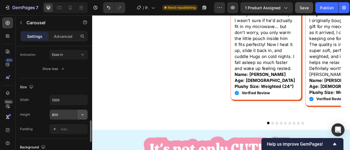
click at [82, 116] on icon "button" at bounding box center [82, 114] width 5 height 5
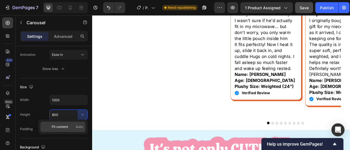
click at [65, 125] on span "Fit content" at bounding box center [60, 127] width 16 height 5
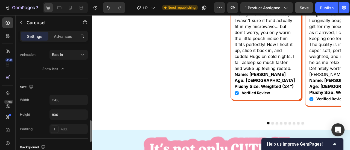
type input "Auto"
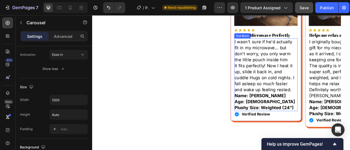
scroll to position [246, 0]
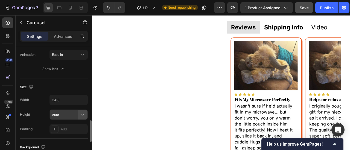
click at [82, 110] on button "button" at bounding box center [83, 115] width 10 height 10
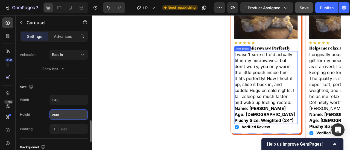
scroll to position [328, 0]
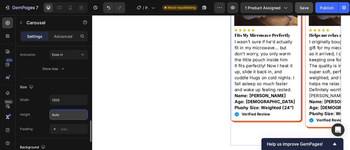
click at [349, 124] on div "Image Icon Icon Icon Icon Icon Icon List Fits My Microwave Perfectly Heading I …" at bounding box center [313, 56] width 91 height 190
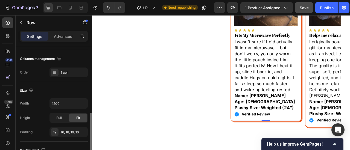
scroll to position [109, 0]
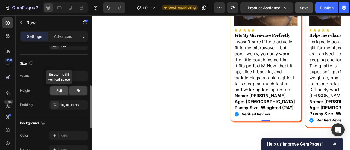
click at [62, 92] on div "Full" at bounding box center [59, 91] width 18 height 9
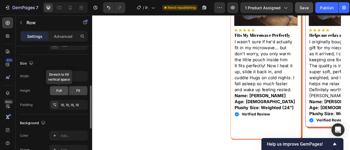
click at [60, 89] on span "Full" at bounding box center [58, 90] width 5 height 5
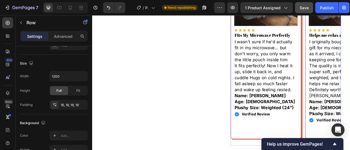
scroll to position [355, 0]
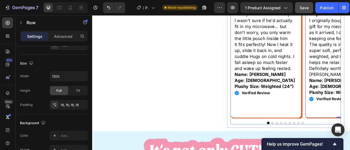
click at [320, 150] on button "Dot" at bounding box center [321, 152] width 3 height 3
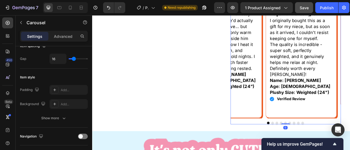
scroll to position [0, 0]
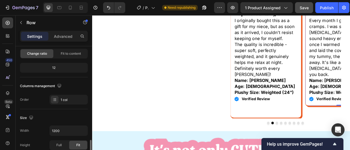
scroll to position [109, 0]
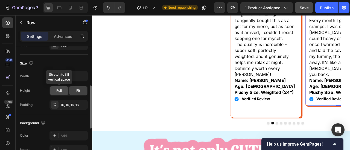
click at [60, 91] on span "Full" at bounding box center [58, 90] width 5 height 5
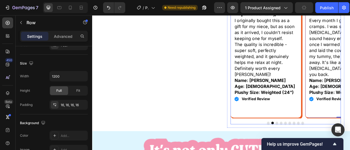
click at [325, 150] on button "Dot" at bounding box center [326, 152] width 3 height 3
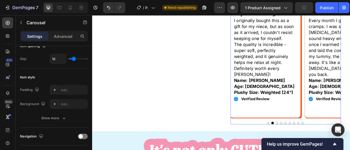
scroll to position [0, 0]
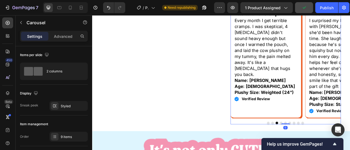
click at [330, 150] on button "Dot" at bounding box center [331, 152] width 3 height 3
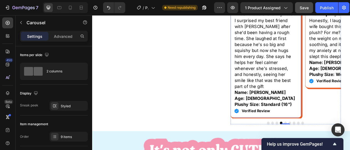
click at [349, 128] on div "Image Icon Icon Icon Icon Icon Icon List The Sweetest Gift for My Bestie Headin…" at bounding box center [312, 40] width 91 height 212
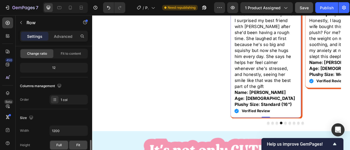
scroll to position [109, 0]
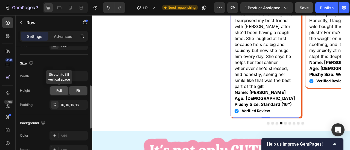
click at [58, 92] on span "Full" at bounding box center [58, 90] width 5 height 5
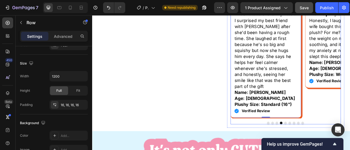
click at [336, 150] on button "Dot" at bounding box center [337, 152] width 3 height 3
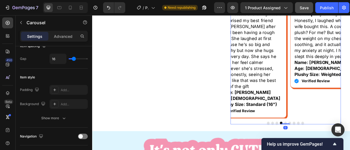
scroll to position [0, 0]
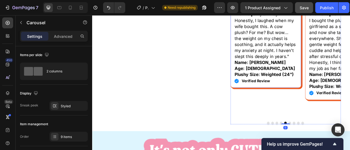
click at [349, 104] on div "Image Icon Icon Icon Icon Icon Icon List Even helps my anxiety Heading Honestly…" at bounding box center [312, 21] width 91 height 174
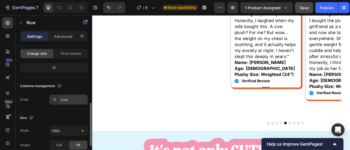
scroll to position [82, 0]
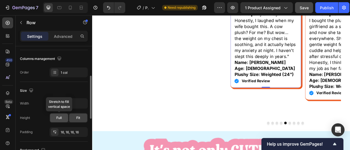
click at [58, 118] on span "Full" at bounding box center [58, 118] width 5 height 5
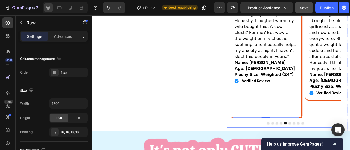
click at [341, 150] on button "Dot" at bounding box center [342, 152] width 3 height 3
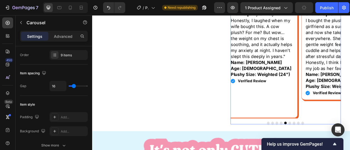
scroll to position [0, 0]
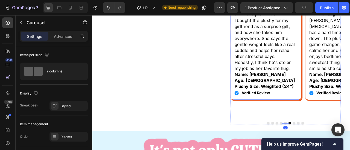
click at [349, 117] on div "Image Icon Icon Icon Icon Icon Icon List She won't put him down Heading I bough…" at bounding box center [312, 29] width 91 height 190
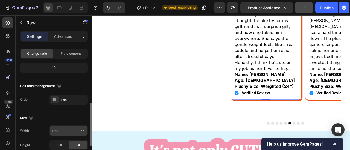
scroll to position [82, 0]
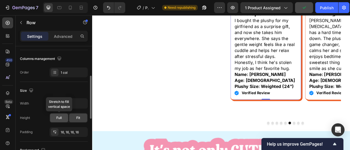
click at [59, 118] on span "Full" at bounding box center [58, 118] width 5 height 5
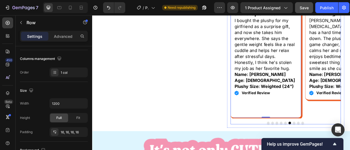
click at [347, 150] on button "Dot" at bounding box center [348, 152] width 3 height 3
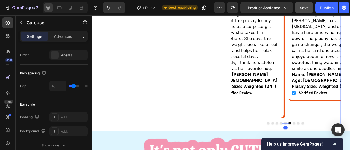
scroll to position [0, 0]
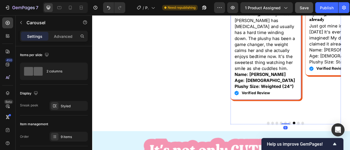
click at [349, 112] on div "Image Icon Icon Icon Icon Icon Icon List Game-Changer for My Niece Heading [PER…" at bounding box center [312, 29] width 91 height 190
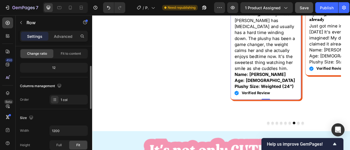
scroll to position [109, 0]
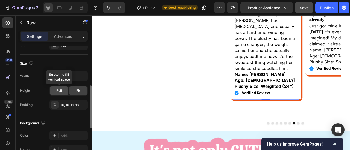
click at [56, 93] on div "Full" at bounding box center [59, 91] width 18 height 9
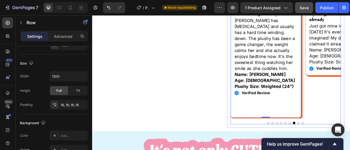
click at [349, 150] on button "Dot" at bounding box center [353, 152] width 3 height 3
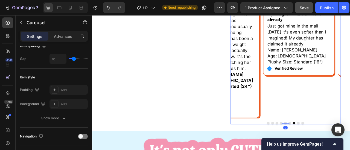
scroll to position [0, 0]
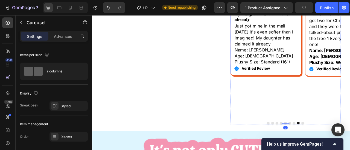
click at [346, 90] on div "Image Icon Icon Icon Icon Icon Icon List My Daughter has claimed it already Hea…" at bounding box center [312, 13] width 91 height 158
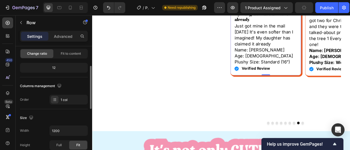
scroll to position [82, 0]
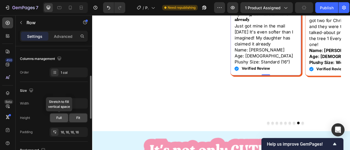
click at [62, 118] on div "Full" at bounding box center [59, 118] width 18 height 9
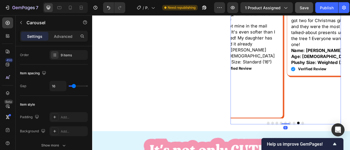
scroll to position [0, 0]
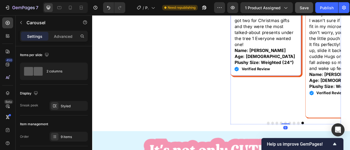
click at [344, 90] on div "Image Icon Icon Icon Icon Icon Icon List Best Christmas Gift Heading got two fo…" at bounding box center [312, 13] width 91 height 159
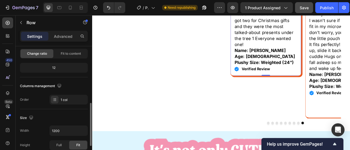
scroll to position [109, 0]
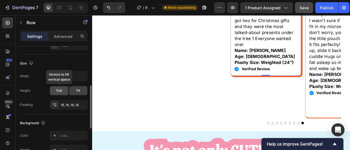
click at [58, 92] on span "Full" at bounding box center [58, 90] width 5 height 5
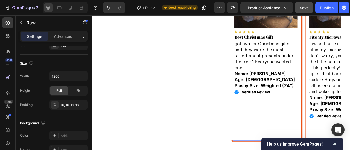
scroll to position [328, 0]
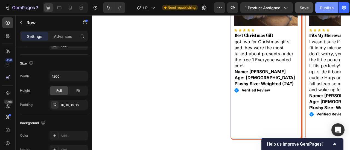
drag, startPoint x: 327, startPoint y: 8, endPoint x: 286, endPoint y: 9, distance: 40.4
click at [327, 8] on div "Publish" at bounding box center [327, 8] width 14 height 6
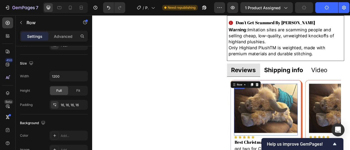
scroll to position [218, 0]
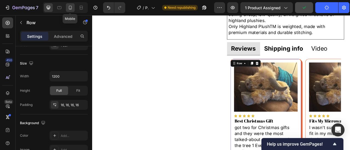
click at [70, 10] on div at bounding box center [70, 7] width 9 height 9
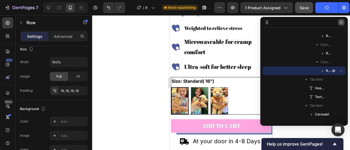
scroll to position [226, 0]
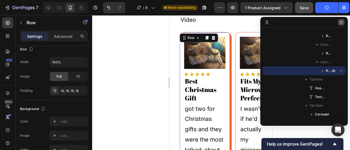
click at [342, 25] on button "button" at bounding box center [341, 22] width 7 height 7
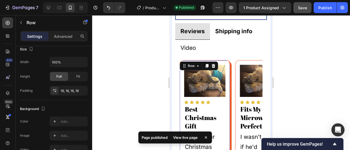
scroll to position [443, 0]
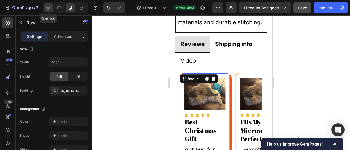
click at [50, 9] on icon at bounding box center [48, 7] width 5 height 5
type input "1200"
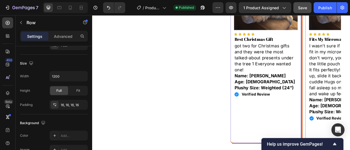
scroll to position [339, 0]
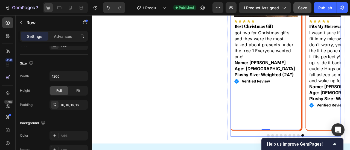
click at [349, 150] on div "Image Icon Icon Icon Icon Icon Icon List Fits My Microwave Perfectly Heading I …" at bounding box center [338, 60] width 140 height 220
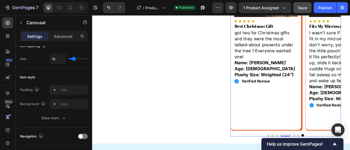
scroll to position [0, 0]
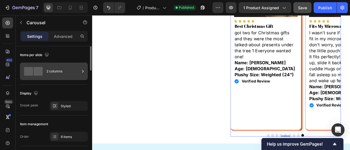
click at [68, 75] on div "2 columns" at bounding box center [62, 71] width 33 height 13
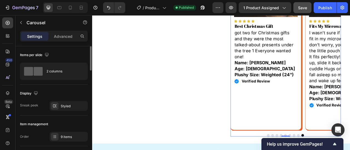
click at [67, 86] on div "Display Sneak peek Styled" at bounding box center [54, 100] width 68 height 31
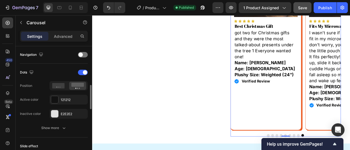
scroll to position [137, 0]
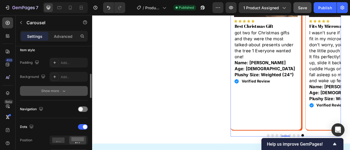
click at [47, 93] on button "Show more" at bounding box center [54, 91] width 68 height 10
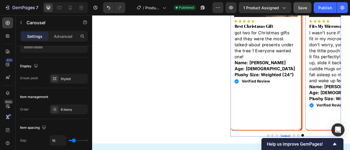
scroll to position [0, 0]
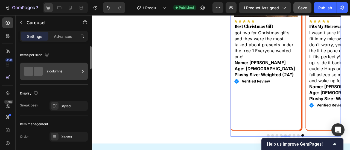
click at [58, 75] on div "2 columns" at bounding box center [62, 71] width 33 height 13
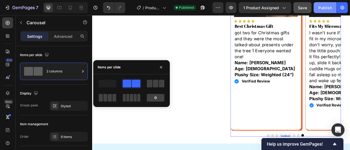
click at [330, 10] on div "Publish" at bounding box center [325, 8] width 14 height 6
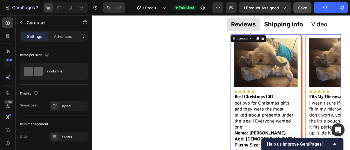
scroll to position [230, 0]
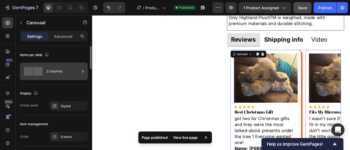
click at [51, 66] on div "2 columns" at bounding box center [62, 71] width 33 height 13
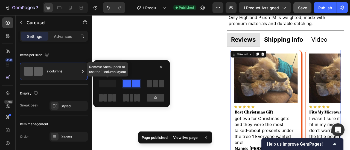
click at [106, 87] on span at bounding box center [107, 84] width 17 height 8
click at [156, 99] on icon at bounding box center [155, 98] width 3 height 3
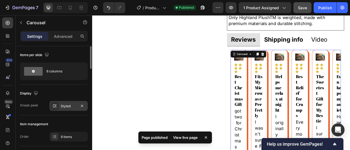
click at [57, 105] on div at bounding box center [55, 106] width 8 height 8
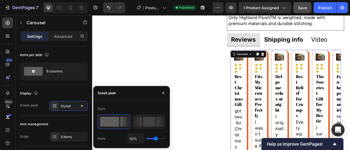
drag, startPoint x: 154, startPoint y: 140, endPoint x: 111, endPoint y: 136, distance: 43.0
type input "1"
click at [146, 138] on input "range" at bounding box center [155, 138] width 19 height 1
type input "1%"
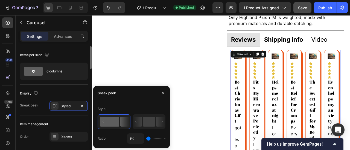
click at [58, 116] on div "Item management Order 9 items" at bounding box center [54, 131] width 68 height 31
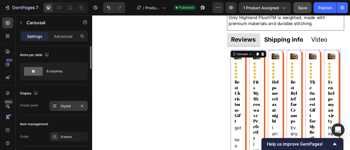
click at [67, 103] on div "Styled" at bounding box center [68, 106] width 38 height 10
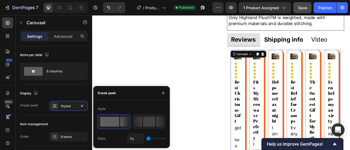
drag, startPoint x: 147, startPoint y: 139, endPoint x: 152, endPoint y: 138, distance: 4.7
type input "80"
click at [160, 139] on input "range" at bounding box center [155, 138] width 19 height 1
type input "27%"
drag, startPoint x: 152, startPoint y: 138, endPoint x: 163, endPoint y: 140, distance: 10.7
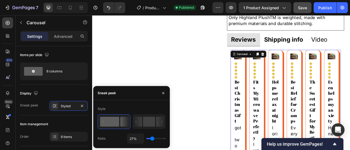
type input "100"
click at [164, 138] on input "range" at bounding box center [155, 138] width 19 height 1
type input "100%"
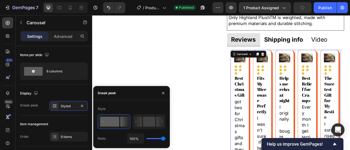
drag, startPoint x: 163, startPoint y: 140, endPoint x: 166, endPoint y: 140, distance: 3.1
click at [166, 140] on div "Style Ratio 100%" at bounding box center [131, 124] width 76 height 39
click at [150, 132] on div "Style Ratio 100%" at bounding box center [131, 124] width 68 height 39
click at [84, 107] on button "button" at bounding box center [82, 106] width 7 height 7
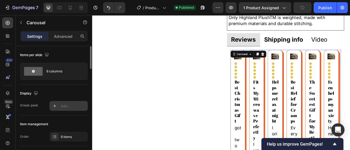
click at [82, 108] on div "Add..." at bounding box center [74, 106] width 26 height 5
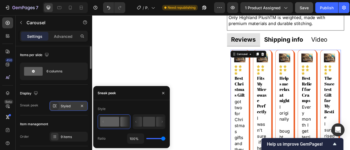
click at [160, 140] on div "100%" at bounding box center [146, 139] width 38 height 10
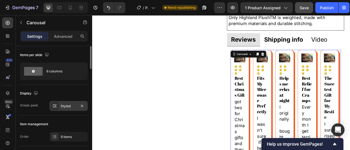
click at [52, 87] on div "Display Sneak peek Styled" at bounding box center [54, 100] width 68 height 31
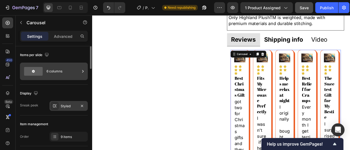
click at [63, 73] on div "6 columns" at bounding box center [62, 71] width 33 height 13
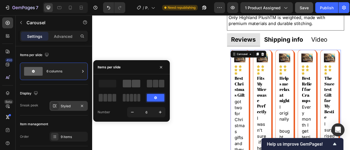
click at [134, 86] on span at bounding box center [136, 84] width 8 height 8
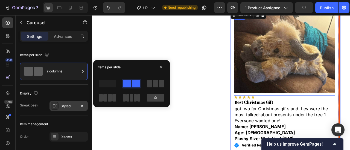
scroll to position [285, 0]
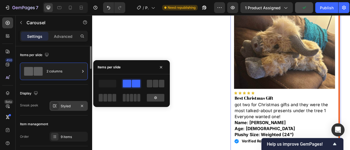
click at [56, 96] on div "Display" at bounding box center [54, 93] width 68 height 9
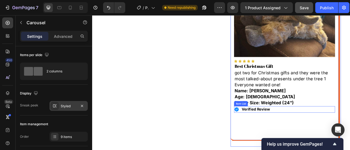
scroll to position [367, 0]
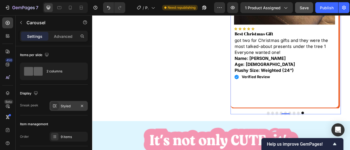
click at [314, 139] on button "Dot" at bounding box center [315, 139] width 3 height 3
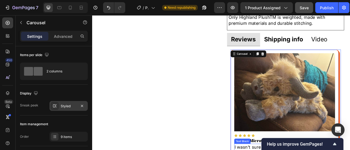
scroll to position [230, 0]
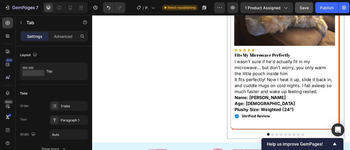
scroll to position [394, 0]
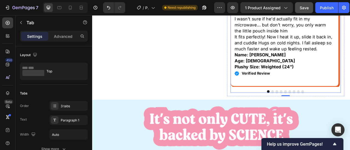
click at [297, 108] on div "Image Icon Icon Icon Icon Icon Icon List Fits My Microwave Perfectly Heading I …" at bounding box center [338, 4] width 140 height 219
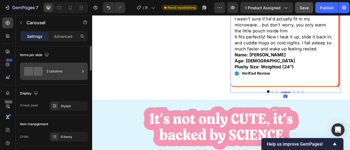
click at [74, 77] on div "2 columns" at bounding box center [62, 71] width 33 height 13
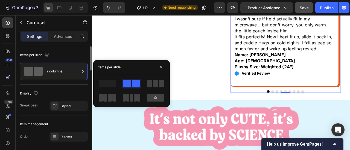
click at [70, 88] on div "Display Sneak peek Styled" at bounding box center [54, 100] width 68 height 31
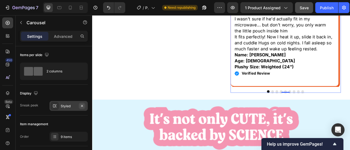
click at [84, 106] on icon "button" at bounding box center [82, 106] width 4 height 4
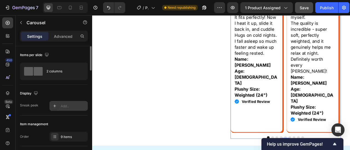
click at [52, 93] on div "Display" at bounding box center [54, 93] width 68 height 9
click at [70, 105] on div "Add..." at bounding box center [74, 106] width 26 height 5
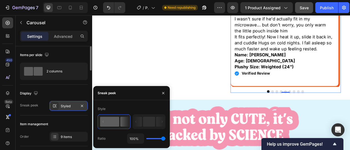
click at [57, 98] on div "Display Sneak peek Styled" at bounding box center [54, 100] width 68 height 31
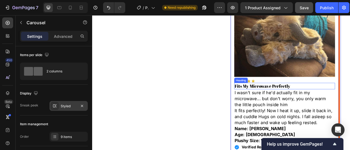
scroll to position [257, 0]
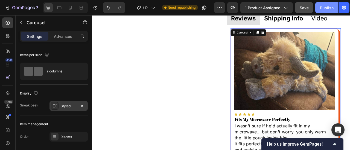
click at [325, 12] on button "Publish" at bounding box center [326, 7] width 23 height 11
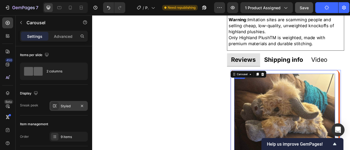
scroll to position [203, 0]
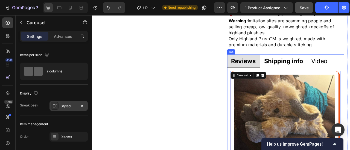
click at [328, 74] on strong "Shipping info" at bounding box center [335, 73] width 49 height 9
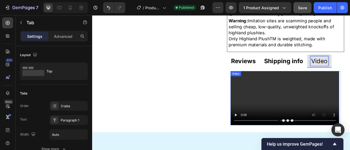
click at [325, 120] on video at bounding box center [337, 121] width 138 height 69
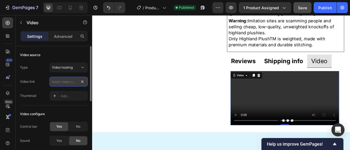
scroll to position [0, 0]
paste input "[URL][DOMAIN_NAME]"
type input "[URL][DOMAIN_NAME]"
click at [39, 77] on div "Video link [URL][DOMAIN_NAME]" at bounding box center [54, 82] width 68 height 10
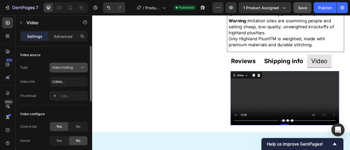
scroll to position [0, 0]
click at [76, 67] on div "Video hosting" at bounding box center [66, 67] width 28 height 5
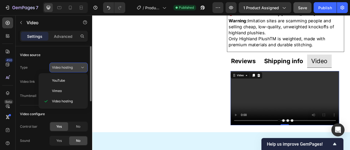
click at [76, 67] on div "Video hosting" at bounding box center [66, 67] width 28 height 5
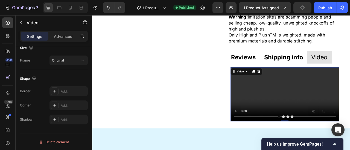
scroll to position [203, 0]
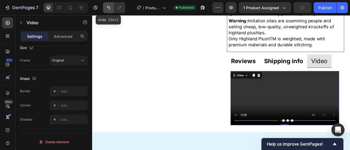
click at [110, 10] on icon "Undo/Redo" at bounding box center [108, 7] width 5 height 5
type input "[URL][DOMAIN_NAME]"
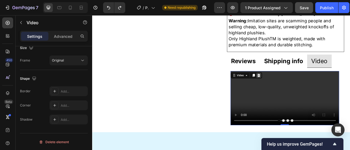
click at [302, 92] on icon at bounding box center [304, 92] width 4 height 4
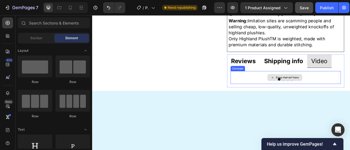
click at [290, 98] on div "Drop element here" at bounding box center [337, 95] width 138 height 16
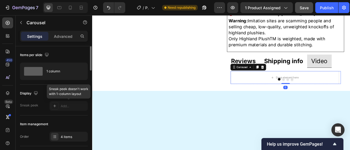
scroll to position [164, 0]
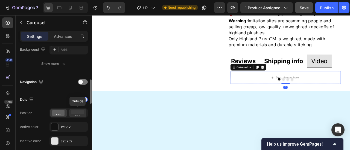
click at [77, 112] on rect at bounding box center [77, 112] width 13 height 4
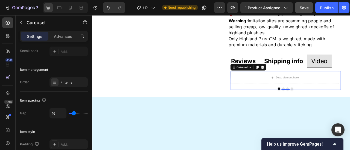
scroll to position [0, 0]
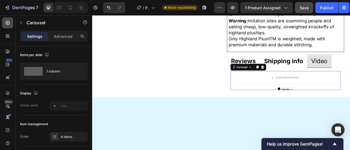
click at [7, 22] on icon at bounding box center [7, 22] width 5 height 5
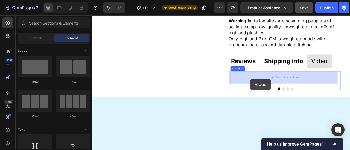
drag, startPoint x: 128, startPoint y: 100, endPoint x: 293, endPoint y: 97, distance: 164.7
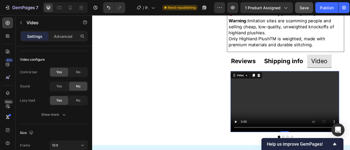
scroll to position [230, 0]
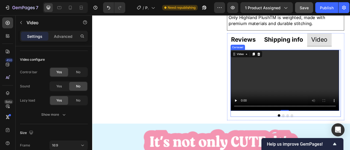
click at [321, 140] on div "Video 0 Drop element here Drop element here Drop element here Carousel" at bounding box center [338, 101] width 140 height 85
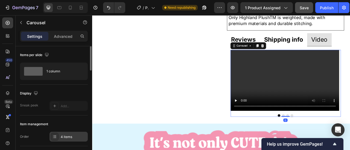
scroll to position [82, 0]
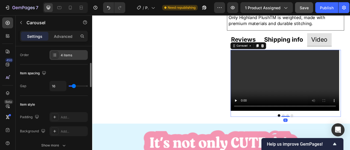
click at [71, 58] on div "4 items" at bounding box center [68, 55] width 38 height 10
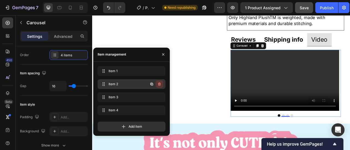
click at [159, 87] on button "button" at bounding box center [159, 85] width 8 height 8
click at [159, 87] on button "Delete" at bounding box center [155, 85] width 15 height 8
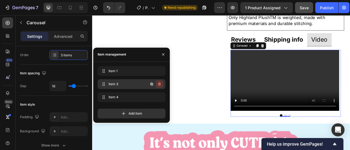
click at [158, 86] on icon "button" at bounding box center [159, 84] width 4 height 4
click at [158, 86] on div "Delete" at bounding box center [155, 84] width 10 height 5
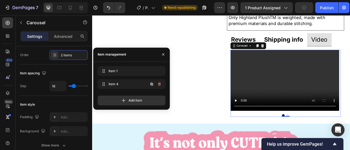
click at [158, 86] on icon "button" at bounding box center [159, 84] width 4 height 4
click at [158, 86] on div "Delete" at bounding box center [155, 84] width 10 height 5
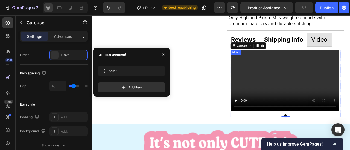
click at [277, 106] on video at bounding box center [337, 98] width 138 height 78
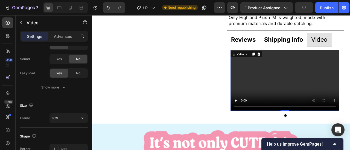
scroll to position [0, 0]
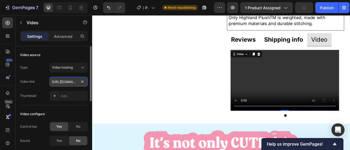
click at [68, 82] on input "[URL][DOMAIN_NAME]" at bounding box center [68, 82] width 38 height 10
click at [69, 82] on input "text" at bounding box center [68, 82] width 38 height 10
type input "[URL][DOMAIN_NAME]"
click at [34, 78] on div "Video link" at bounding box center [27, 82] width 15 height 9
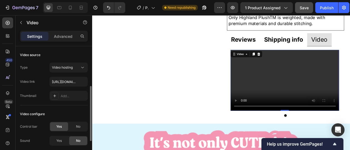
scroll to position [55, 0]
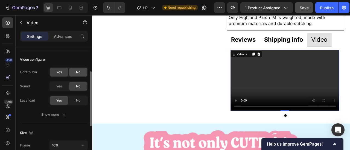
click at [74, 73] on div "No" at bounding box center [78, 72] width 18 height 9
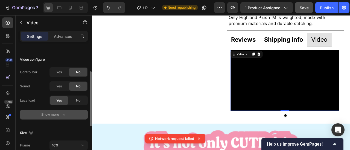
click at [53, 118] on button "Show more" at bounding box center [54, 115] width 68 height 10
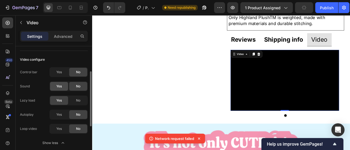
click at [59, 87] on span "Yes" at bounding box center [58, 86] width 5 height 5
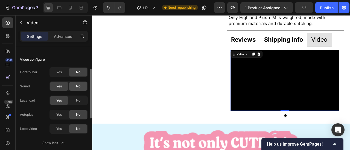
click at [72, 88] on div "No" at bounding box center [78, 86] width 18 height 9
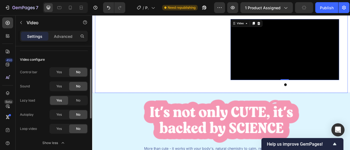
scroll to position [285, 0]
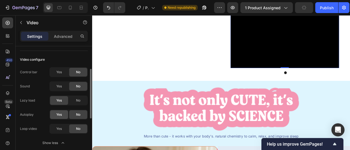
click at [58, 116] on span "Yes" at bounding box center [58, 115] width 5 height 5
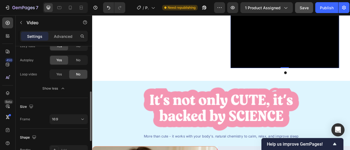
scroll to position [164, 0]
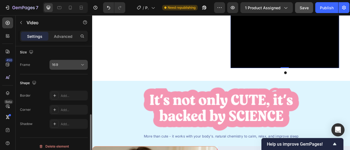
click at [79, 60] on button "16:9" at bounding box center [68, 65] width 38 height 10
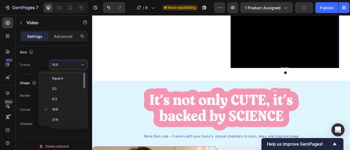
scroll to position [0, 0]
click at [61, 79] on span "Original" at bounding box center [58, 78] width 12 height 5
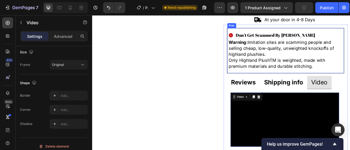
scroll to position [257, 0]
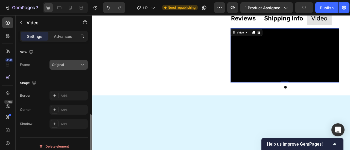
click at [73, 66] on div "Original" at bounding box center [66, 65] width 28 height 5
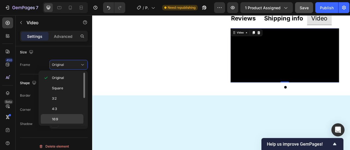
click at [64, 122] on div "16:9" at bounding box center [62, 119] width 43 height 10
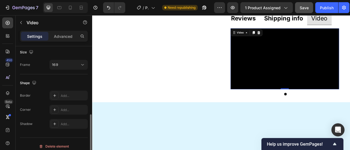
click at [71, 59] on div "Size Frame 16:9" at bounding box center [54, 59] width 68 height 31
click at [71, 63] on div "16:9" at bounding box center [66, 65] width 28 height 5
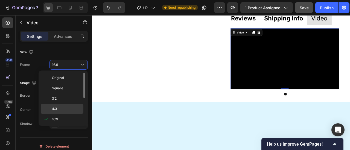
click at [62, 106] on div "4:3" at bounding box center [62, 109] width 43 height 10
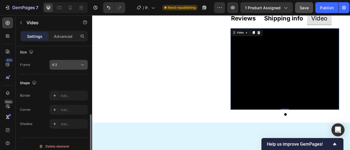
click at [73, 64] on div "4:3" at bounding box center [66, 65] width 28 height 5
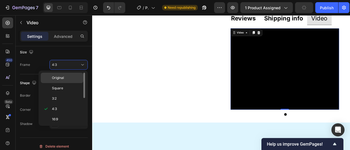
click at [63, 79] on span "Original" at bounding box center [58, 78] width 12 height 5
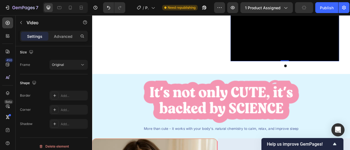
scroll to position [312, 0]
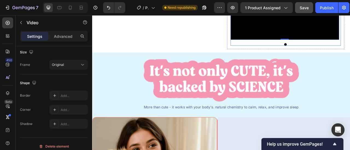
click at [305, 54] on div "Video 0 Carousel" at bounding box center [338, 15] width 140 height 77
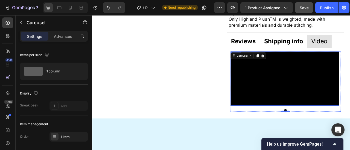
scroll to position [230, 0]
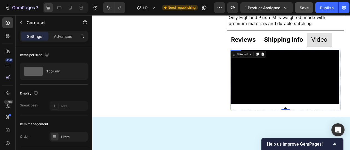
click at [324, 118] on video at bounding box center [337, 93] width 138 height 69
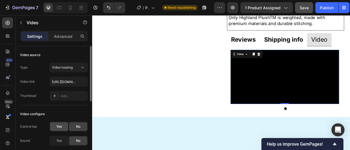
scroll to position [27, 0]
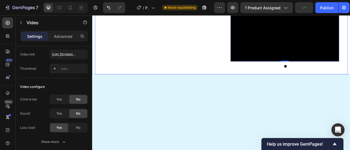
scroll to position [285, 0]
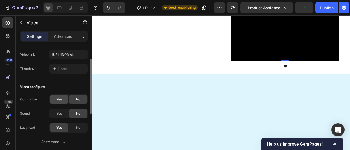
click at [57, 95] on div "Yes" at bounding box center [59, 99] width 18 height 9
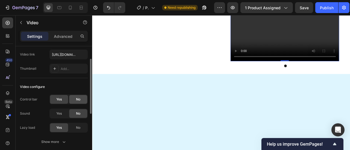
click at [77, 99] on span "No" at bounding box center [78, 99] width 4 height 5
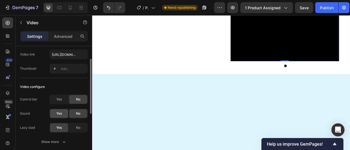
click at [64, 117] on div "Yes" at bounding box center [59, 114] width 18 height 9
click at [77, 125] on div "No" at bounding box center [78, 128] width 18 height 9
click at [61, 131] on div "Yes" at bounding box center [59, 128] width 18 height 9
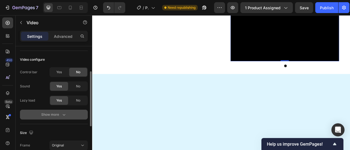
click at [60, 111] on button "Show more" at bounding box center [54, 115] width 68 height 10
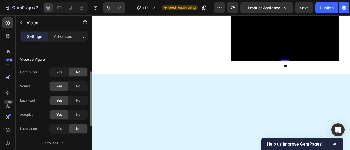
scroll to position [82, 0]
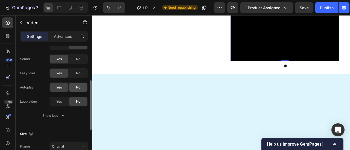
click at [75, 90] on div "No" at bounding box center [78, 87] width 18 height 9
click at [64, 90] on div "Yes" at bounding box center [59, 87] width 18 height 9
click at [60, 107] on div "Autoplay Yes No Loop video Yes No Show less" at bounding box center [54, 102] width 68 height 38
click at [60, 105] on div "Yes" at bounding box center [59, 101] width 18 height 9
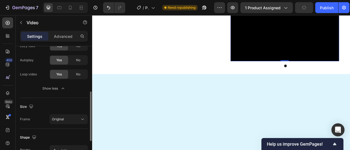
scroll to position [164, 0]
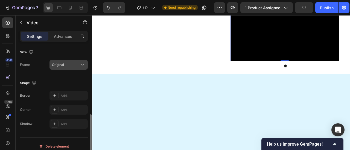
click at [75, 65] on div "Original" at bounding box center [66, 65] width 28 height 5
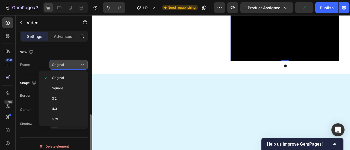
click at [75, 65] on div "Original" at bounding box center [66, 65] width 28 height 5
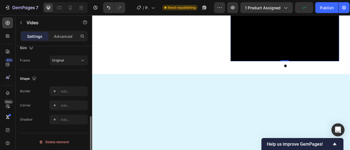
scroll to position [203, 0]
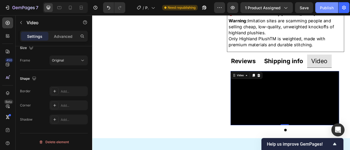
click at [325, 10] on div "Publish" at bounding box center [327, 8] width 14 height 6
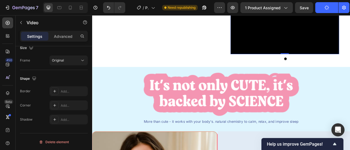
scroll to position [339, 0]
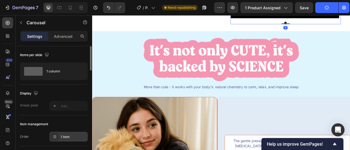
scroll to position [55, 0]
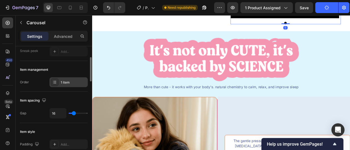
click at [59, 83] on div "1 item" at bounding box center [68, 83] width 38 height 10
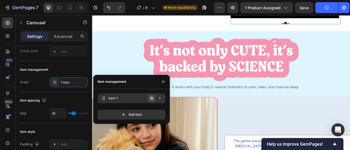
click at [152, 101] on icon "button" at bounding box center [151, 98] width 4 height 4
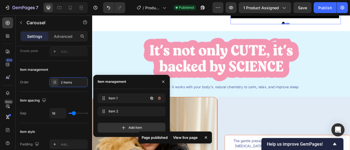
click at [152, 101] on icon "button" at bounding box center [151, 98] width 4 height 4
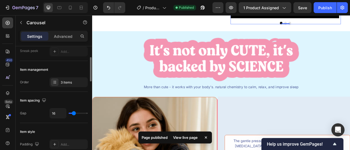
click at [53, 101] on div "Item spacing" at bounding box center [54, 100] width 68 height 9
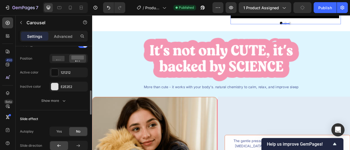
scroll to position [246, 0]
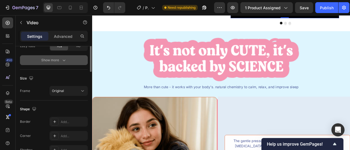
scroll to position [55, 0]
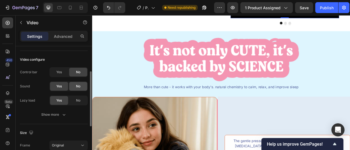
click at [77, 88] on span "No" at bounding box center [78, 86] width 4 height 5
click at [63, 84] on div "Yes" at bounding box center [59, 86] width 18 height 9
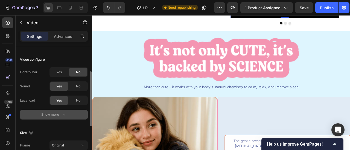
click at [64, 115] on icon "button" at bounding box center [64, 115] width 3 height 2
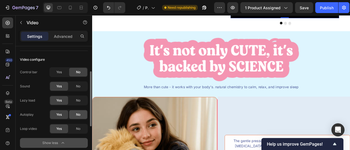
click at [73, 115] on div "No" at bounding box center [78, 115] width 18 height 9
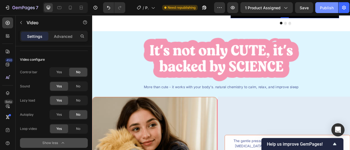
click at [325, 11] on button "Publish" at bounding box center [326, 7] width 23 height 11
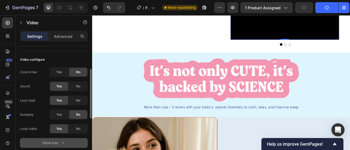
scroll to position [0, 0]
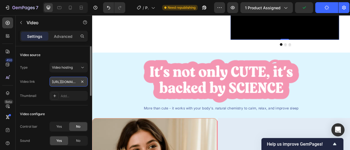
click at [67, 81] on input "[URL][DOMAIN_NAME]" at bounding box center [68, 82] width 38 height 10
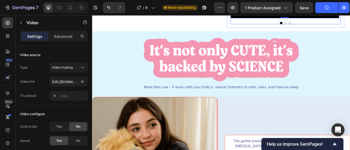
click at [336, 27] on div at bounding box center [338, 24] width 140 height 3
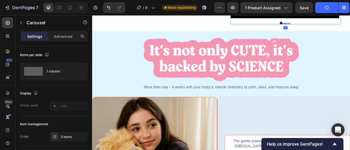
click at [336, 27] on button "Dot" at bounding box center [337, 24] width 3 height 3
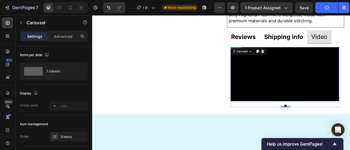
scroll to position [230, 0]
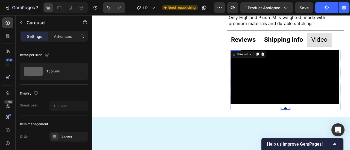
click at [317, 117] on video at bounding box center [336, 93] width 138 height 69
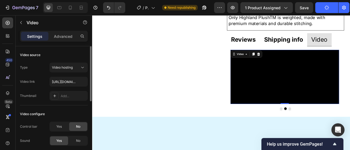
scroll to position [82, 0]
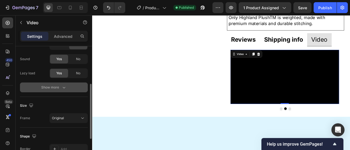
click at [57, 90] on div "Show more" at bounding box center [53, 87] width 25 height 5
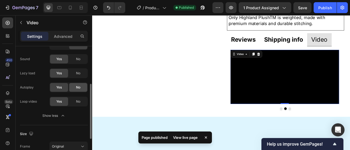
click at [75, 90] on div "No" at bounding box center [78, 87] width 18 height 9
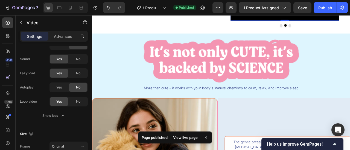
scroll to position [339, 0]
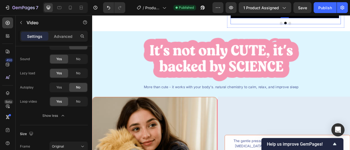
click at [341, 27] on button "Dot" at bounding box center [342, 24] width 3 height 3
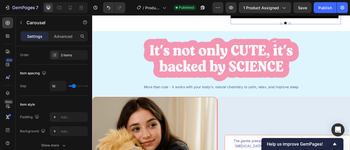
scroll to position [0, 0]
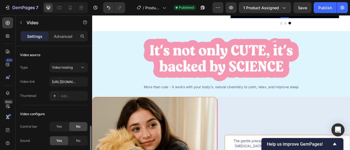
scroll to position [55, 0]
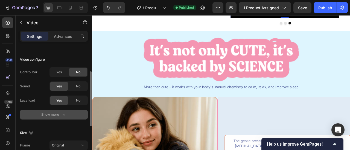
click at [57, 110] on button "Show more" at bounding box center [54, 115] width 68 height 10
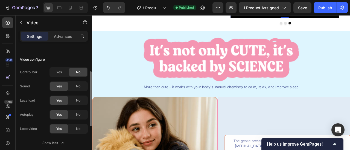
click at [78, 120] on div "Autoplay Yes No Loop video Yes No" at bounding box center [54, 122] width 68 height 24
click at [76, 118] on div "No" at bounding box center [78, 115] width 18 height 9
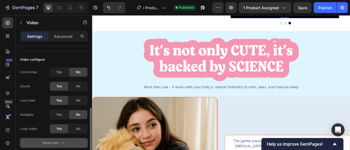
scroll to position [82, 0]
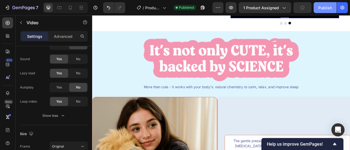
click at [324, 4] on button "Publish" at bounding box center [324, 7] width 23 height 11
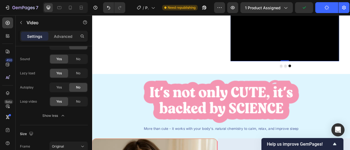
scroll to position [339, 0]
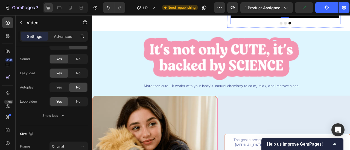
click at [336, 27] on button "Dot" at bounding box center [337, 24] width 3 height 3
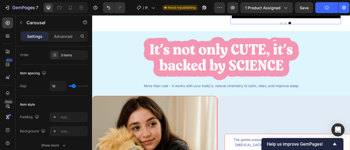
scroll to position [0, 0]
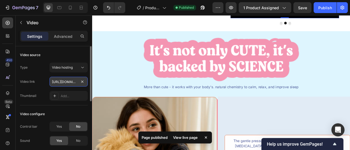
click at [58, 85] on input "[URL][DOMAIN_NAME]" at bounding box center [68, 82] width 38 height 10
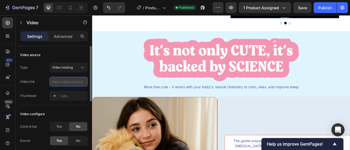
paste input "https://cdn.shopify.com/videos/c/o/v/a54b4f4e0dd8473db4513fe0e571538c.mp4"
type input "https://cdn.shopify.com/videos/c/o/v/a54b4f4e0dd8473db4513fe0e571538c.mp4"
click at [43, 80] on div "Video link https://cdn.shopify.com/videos/c/o/v/a54b4f4e0dd8473db4513fe0e571538…" at bounding box center [54, 82] width 68 height 10
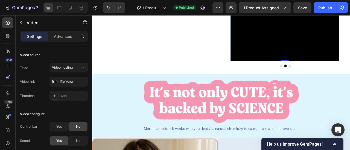
scroll to position [339, 0]
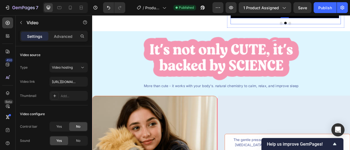
click at [341, 27] on button "Dot" at bounding box center [342, 24] width 3 height 3
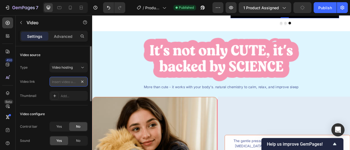
scroll to position [0, 0]
click at [70, 84] on input "text" at bounding box center [68, 82] width 38 height 10
paste input "https://cdn.shopify.com/videos/c/o/v/a9de55a953ac47e288516a539cc587d9.mp4"
type input "https://cdn.shopify.com/videos/c/o/v/a9de55a953ac47e288516a539cc587d9.mp4"
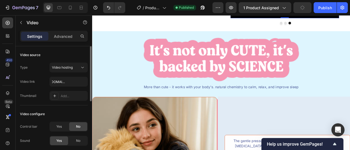
click at [39, 78] on div "Video link https://cdn.shopify.com/videos/c/o/v/a9de55a953ac47e288516a539cc587d…" at bounding box center [54, 82] width 68 height 10
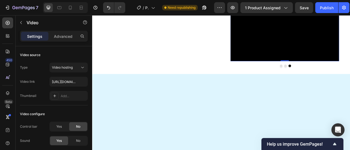
scroll to position [257, 0]
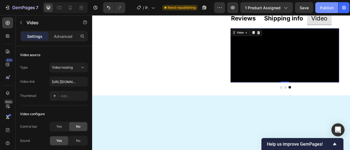
click at [335, 5] on button "Publish" at bounding box center [326, 7] width 23 height 11
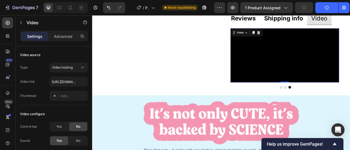
scroll to position [339, 0]
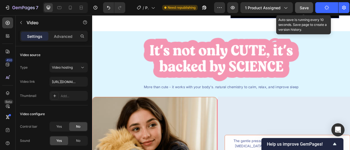
click at [304, 8] on span "Save" at bounding box center [303, 7] width 9 height 5
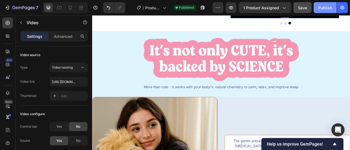
click at [320, 6] on div "Publish" at bounding box center [325, 8] width 14 height 6
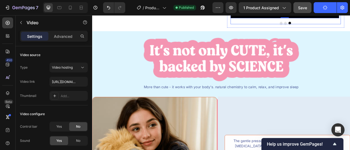
click at [307, 27] on div at bounding box center [338, 24] width 140 height 3
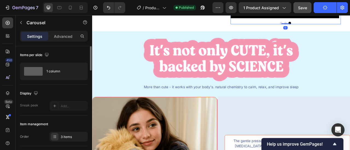
scroll to position [82, 0]
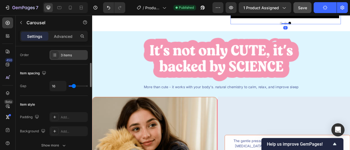
click at [64, 57] on div "3 items" at bounding box center [68, 55] width 38 height 10
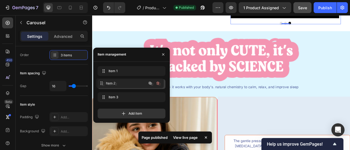
drag, startPoint x: 102, startPoint y: 99, endPoint x: 100, endPoint y: 84, distance: 14.3
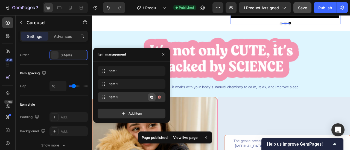
click at [152, 97] on icon "button" at bounding box center [151, 97] width 4 height 4
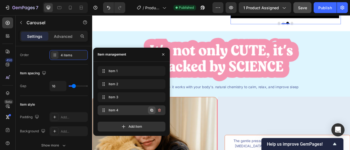
click at [150, 110] on icon "button" at bounding box center [151, 110] width 3 height 3
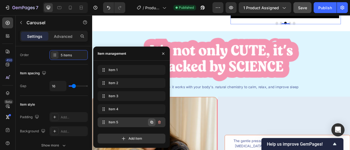
click at [152, 124] on icon "button" at bounding box center [151, 122] width 4 height 4
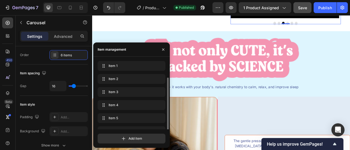
scroll to position [9, 0]
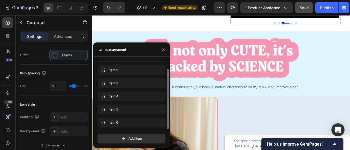
click at [339, 27] on button "Dot" at bounding box center [340, 24] width 3 height 3
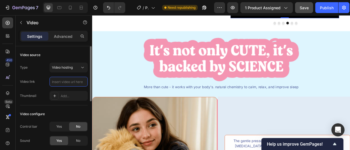
scroll to position [0, 0]
paste input "https://cdn.shopify.com/videos/c/o/v/9d5eab1e98f14ec581e6098f0230e3e8.mp4"
type input "https://cdn.shopify.com/videos/c/o/v/9d5eab1e98f14ec581e6098f0230e3e8.mp4"
click at [39, 81] on div "Video link https://cdn.shopify.com/videos/c/o/v/9d5eab1e98f14ec581e6098f0230e3e…" at bounding box center [54, 82] width 68 height 10
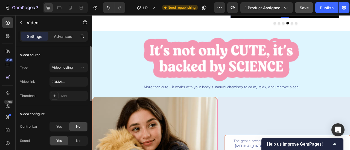
scroll to position [0, 0]
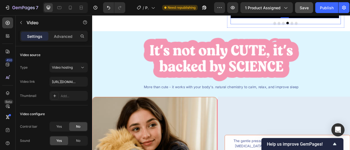
click at [344, 27] on button "Dot" at bounding box center [345, 24] width 3 height 3
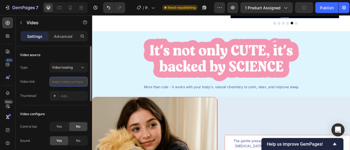
click at [65, 83] on input "text" at bounding box center [68, 82] width 38 height 10
paste input "https://cdn.shopify.com/videos/c/o/v/7a6349f84f3449549441b1737461f3d2.mp4"
type input "https://cdn.shopify.com/videos/c/o/v/7a6349f84f3449549441b1737461f3d2.mp4"
click at [43, 77] on div "Video link https://cdn.shopify.com/videos/c/o/v/7a6349f84f3449549441b1737461f3d…" at bounding box center [54, 82] width 68 height 10
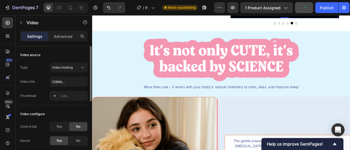
scroll to position [0, 0]
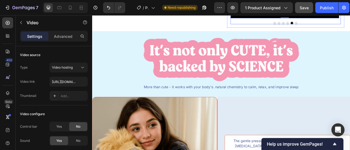
click at [349, 27] on button "Dot" at bounding box center [351, 24] width 3 height 3
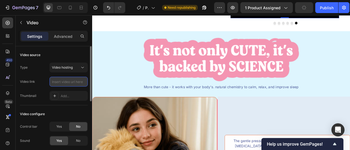
paste input "https://cdn.shopify.com/videos/c/o/v/fd0c5137106c4b6e91bc1cc74df51e81.mp4"
type input "https://cdn.shopify.com/videos/c/o/v/fd0c5137106c4b6e91bc1cc74df51e81.mp4"
click at [26, 84] on div "Video link" at bounding box center [27, 81] width 15 height 5
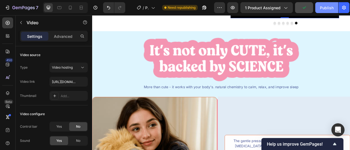
click at [333, 5] on button "Publish" at bounding box center [326, 7] width 23 height 11
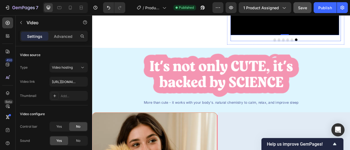
scroll to position [285, 0]
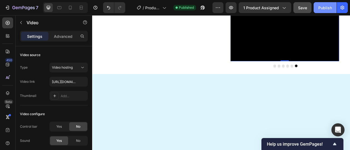
click at [324, 5] on div "Publish" at bounding box center [325, 8] width 14 height 6
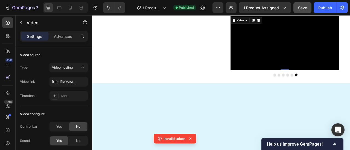
scroll to position [191, 0]
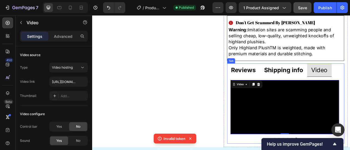
click at [288, 85] on strong "Reviews" at bounding box center [284, 84] width 32 height 9
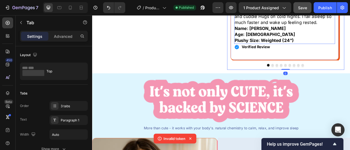
scroll to position [355, 0]
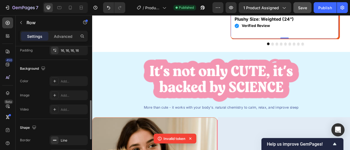
scroll to position [218, 0]
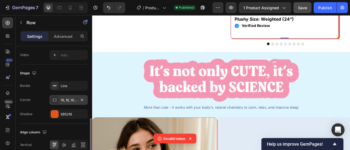
click at [69, 99] on div "16, 16, 16, 16" at bounding box center [69, 100] width 16 height 5
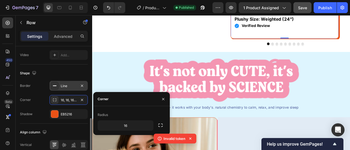
click at [62, 88] on div "Line" at bounding box center [68, 86] width 38 height 10
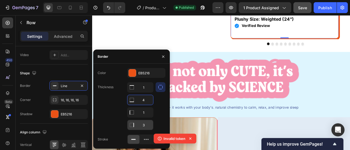
type input "4"
click at [145, 123] on input "3" at bounding box center [140, 125] width 26 height 10
type input "4"
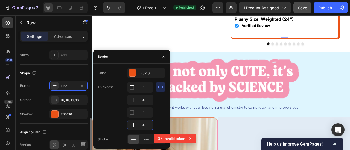
click at [39, 87] on div "Border Line" at bounding box center [54, 86] width 68 height 10
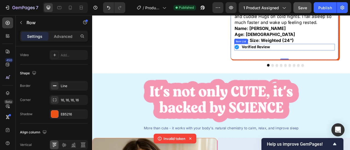
scroll to position [355, 0]
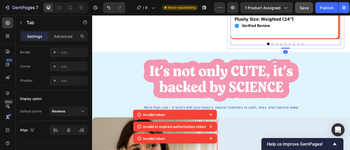
scroll to position [0, 0]
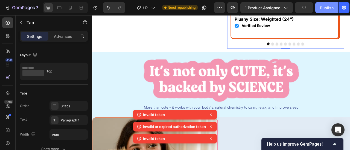
click at [322, 7] on div "Publish" at bounding box center [327, 8] width 14 height 6
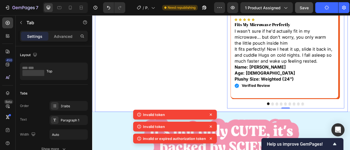
scroll to position [273, 0]
